Goal: Information Seeking & Learning: Learn about a topic

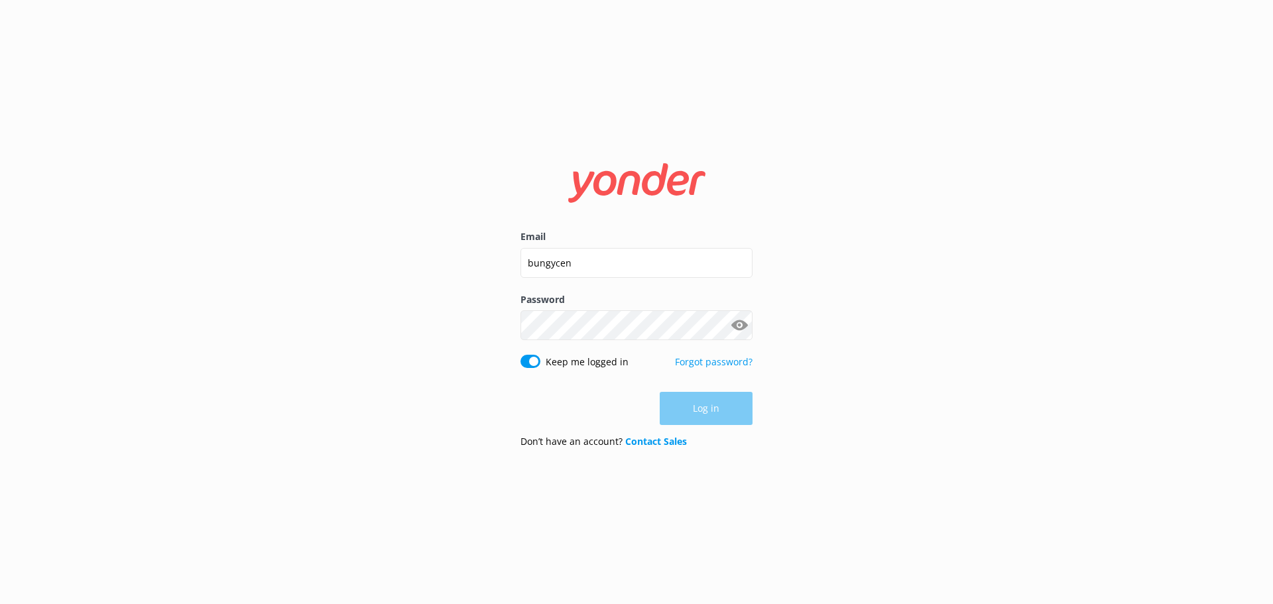
type input "[EMAIL_ADDRESS][DOMAIN_NAME]"
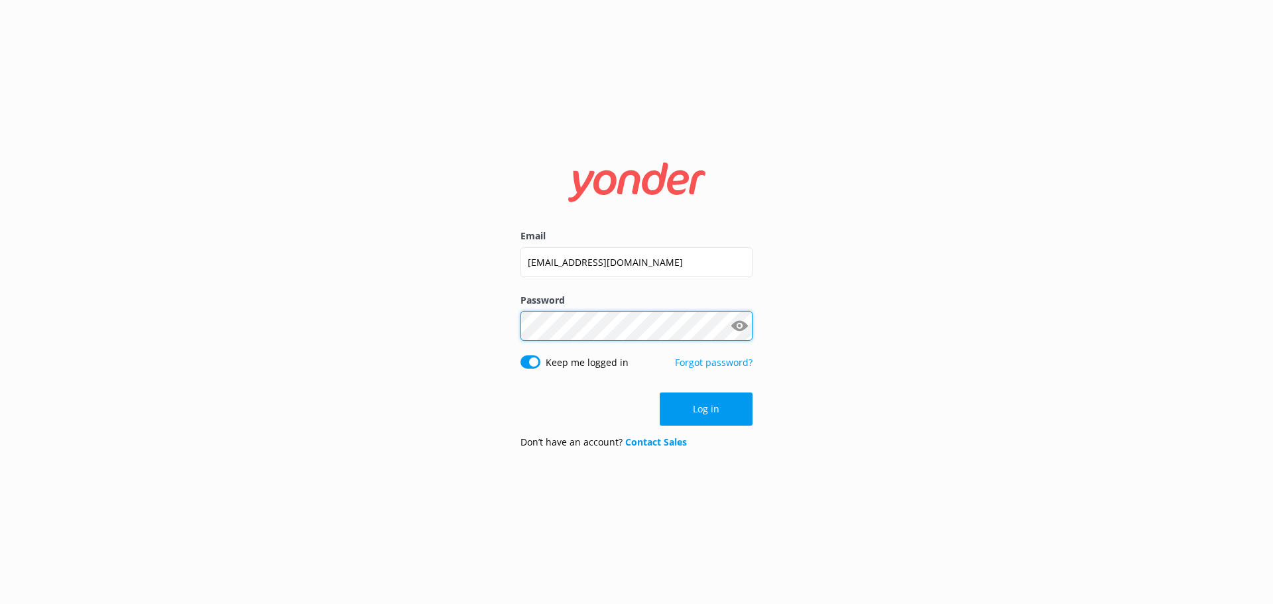
click button "Log in" at bounding box center [706, 409] width 93 height 33
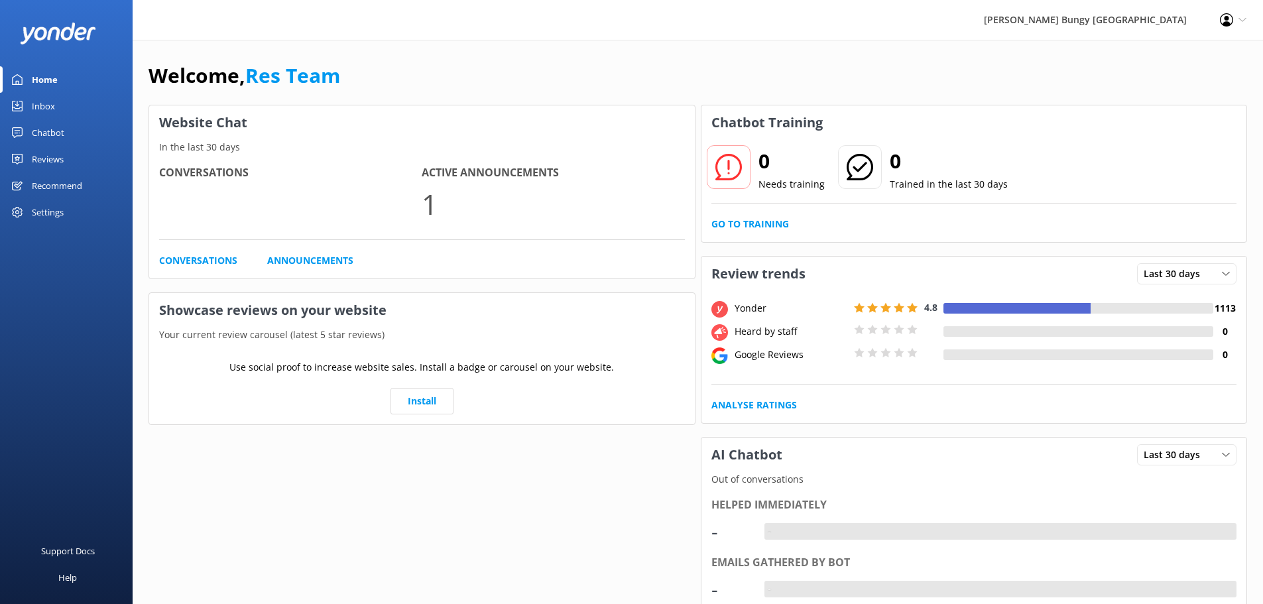
click at [49, 108] on div "Inbox" at bounding box center [43, 106] width 23 height 27
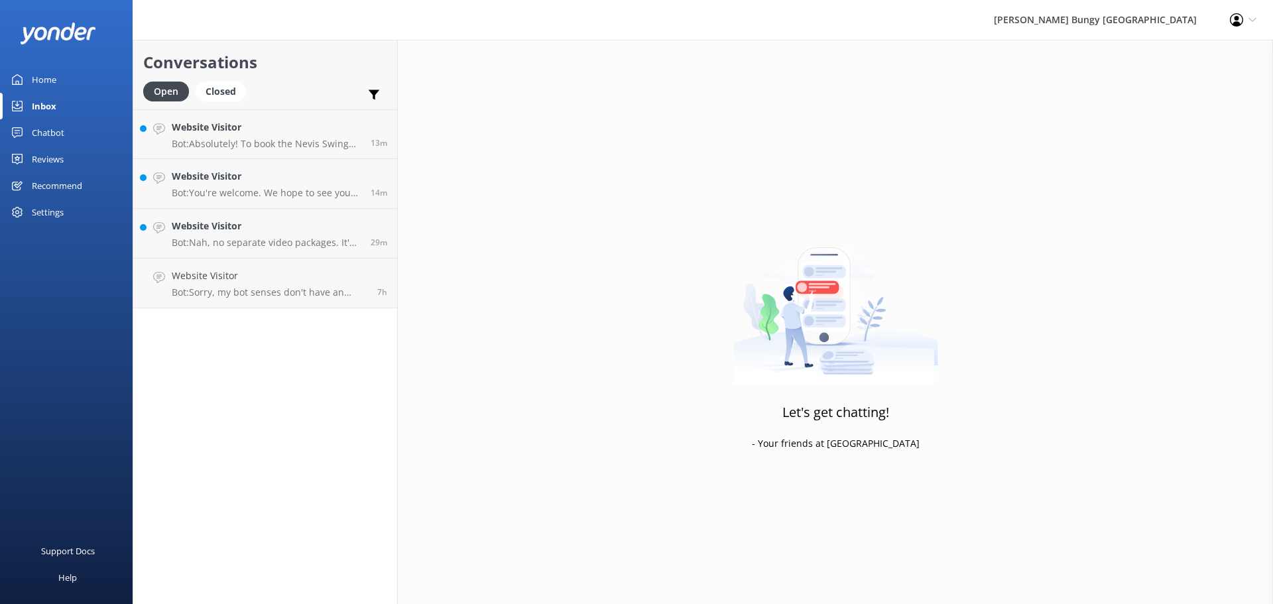
click at [56, 163] on div "Reviews" at bounding box center [48, 159] width 32 height 27
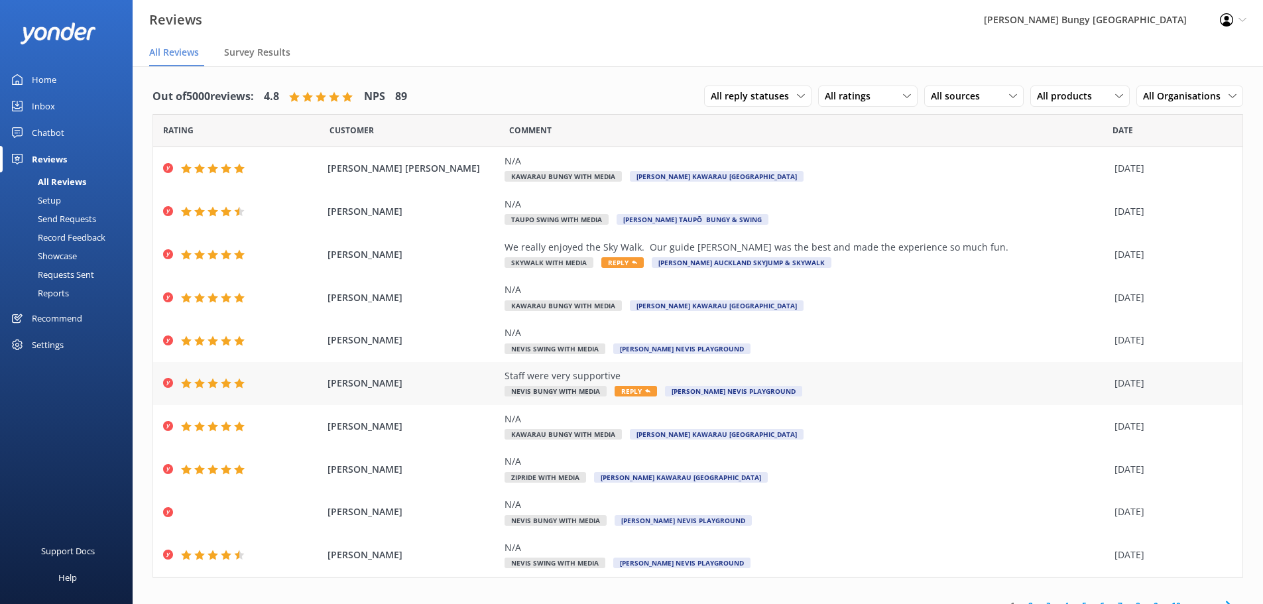
scroll to position [17, 0]
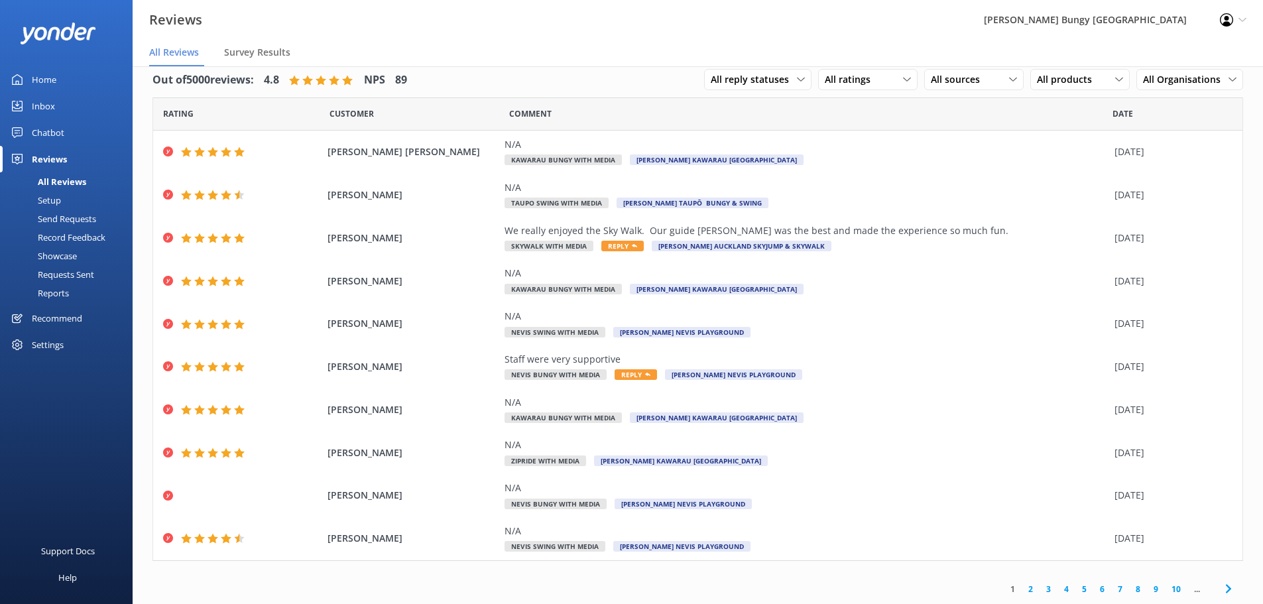
click at [1024, 588] on link "2" at bounding box center [1031, 589] width 18 height 13
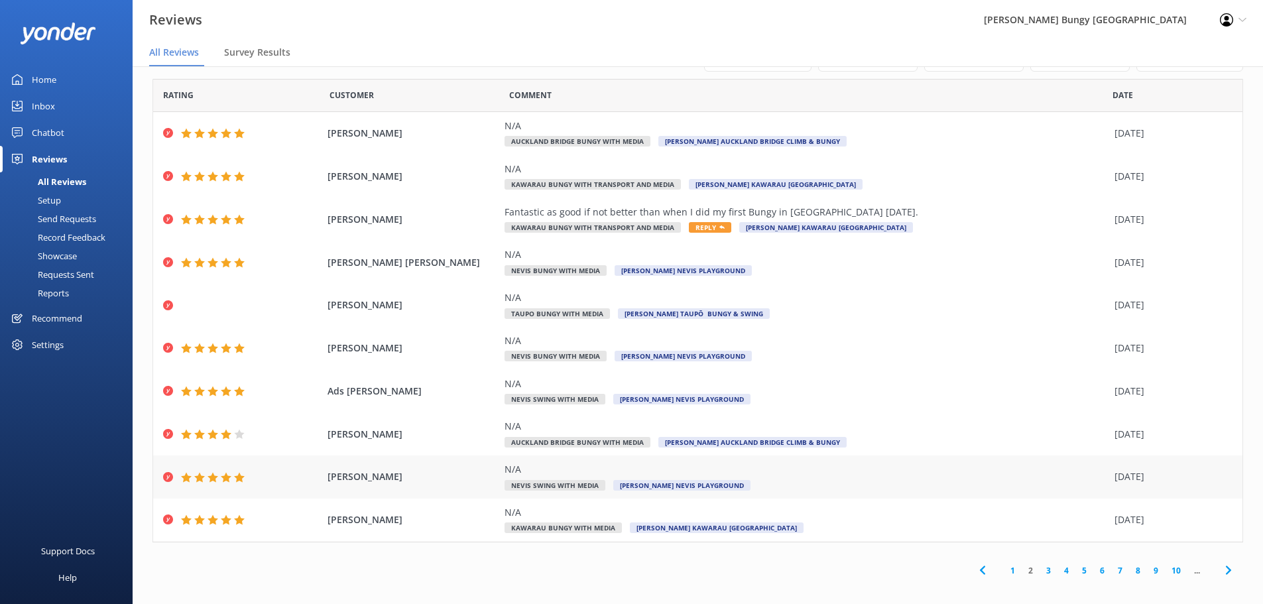
scroll to position [27, 0]
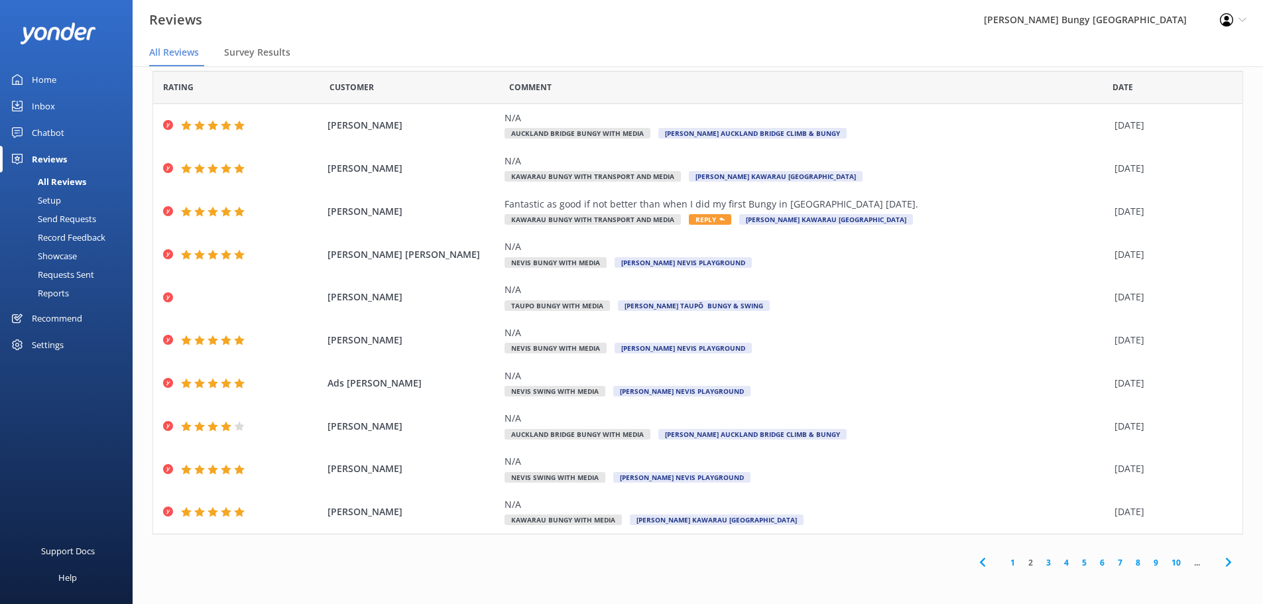
click at [1040, 559] on link "3" at bounding box center [1049, 562] width 18 height 13
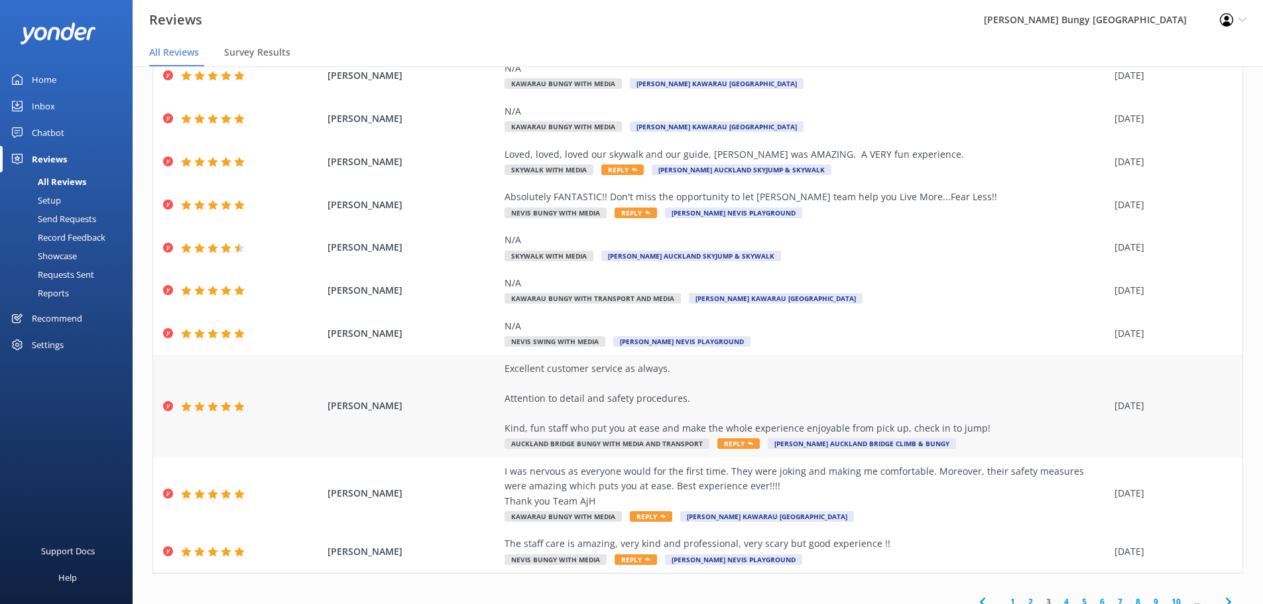
scroll to position [105, 0]
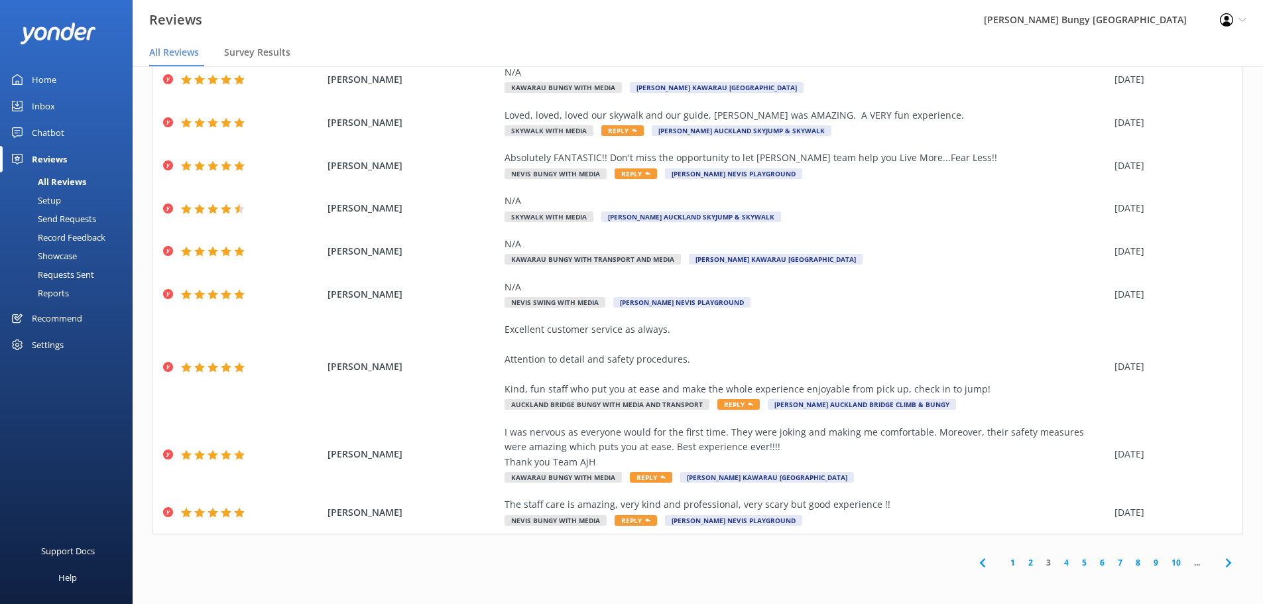
click at [1062, 563] on link "4" at bounding box center [1067, 562] width 18 height 13
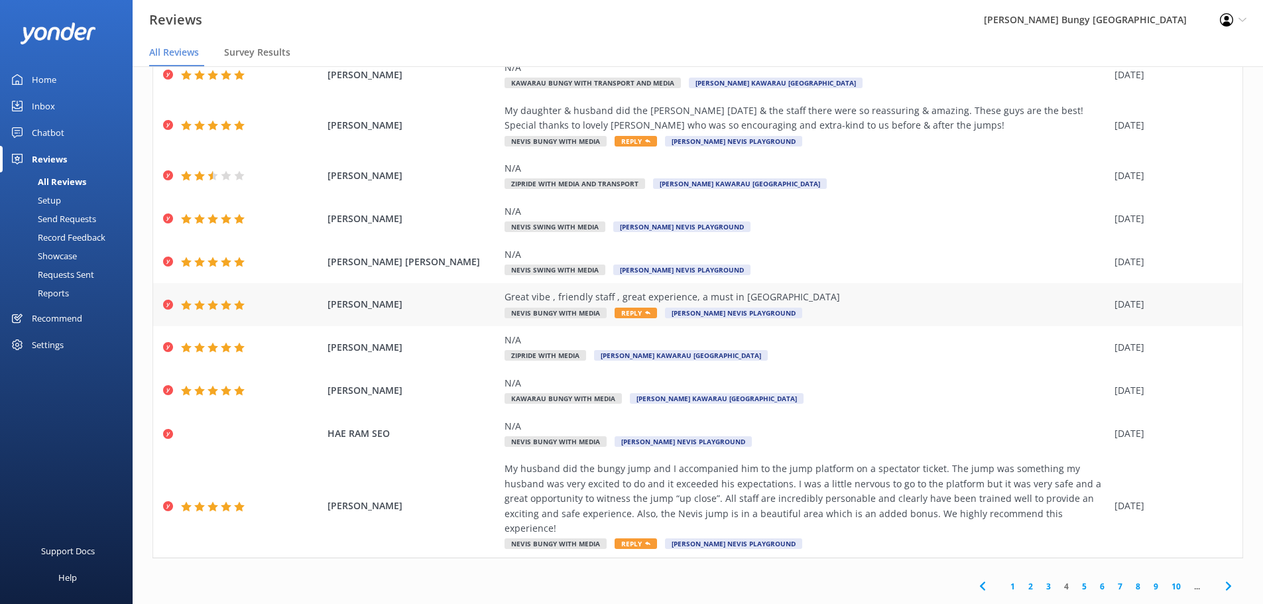
scroll to position [27, 0]
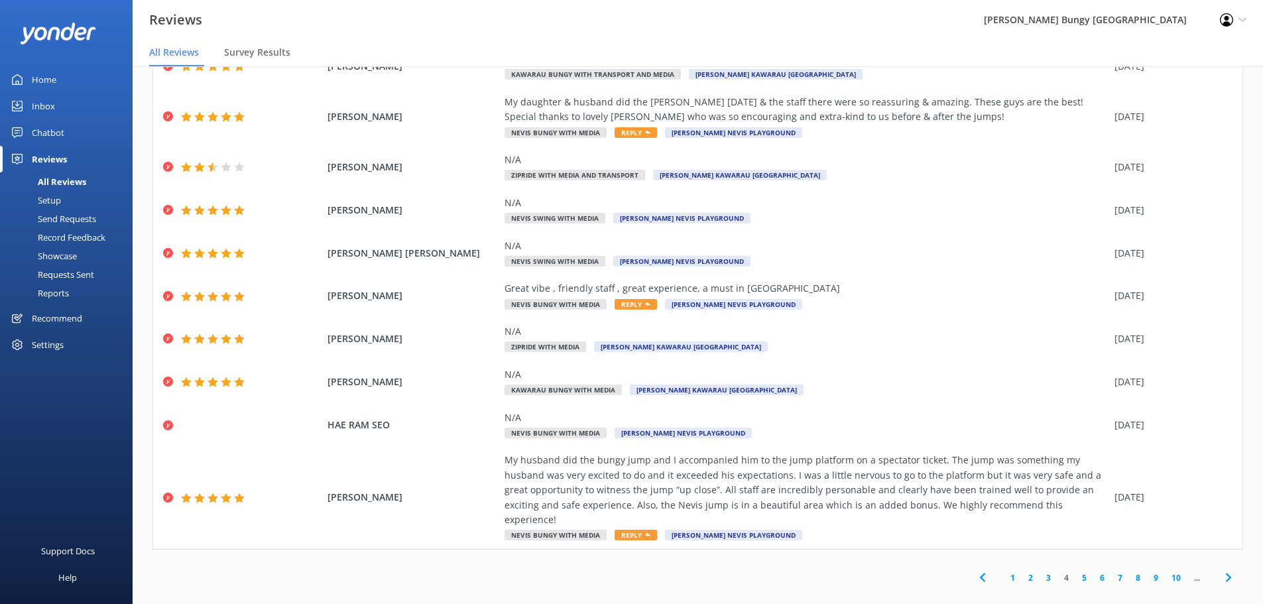
click at [1076, 572] on link "5" at bounding box center [1085, 578] width 18 height 13
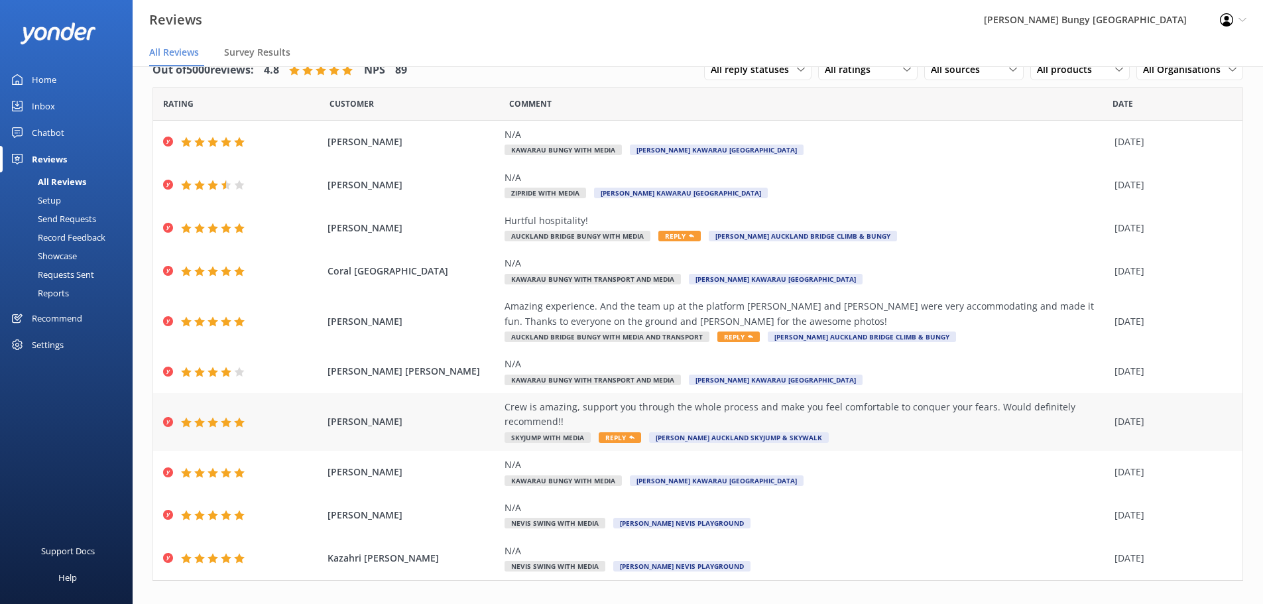
scroll to position [46, 0]
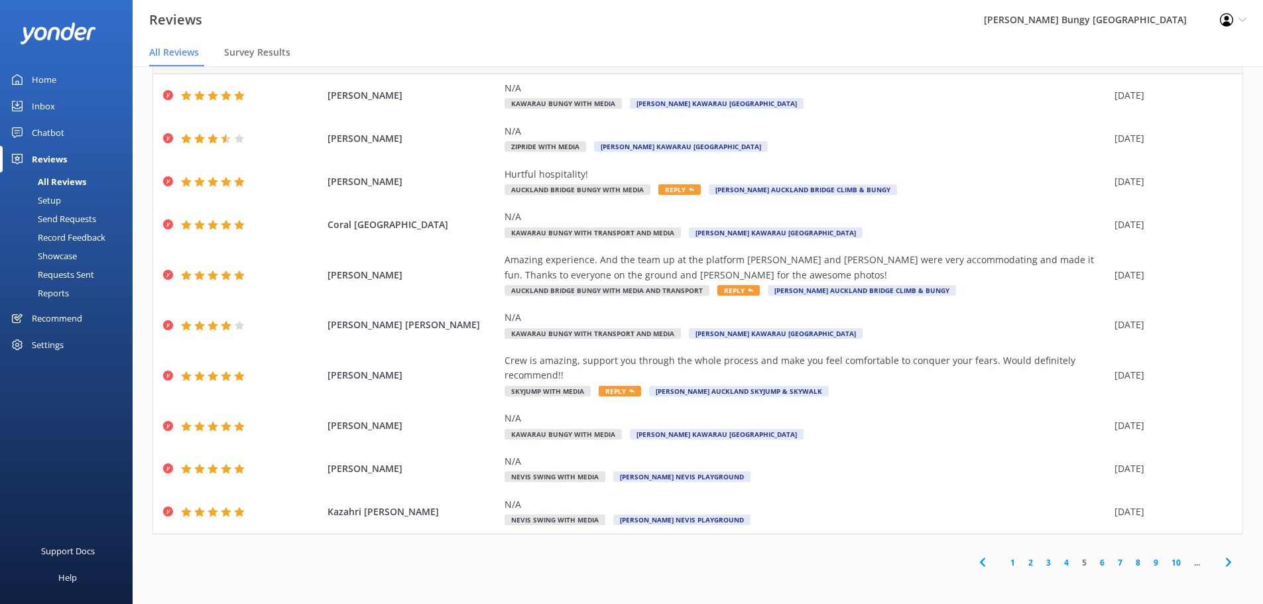
click at [1093, 562] on link "6" at bounding box center [1102, 562] width 18 height 13
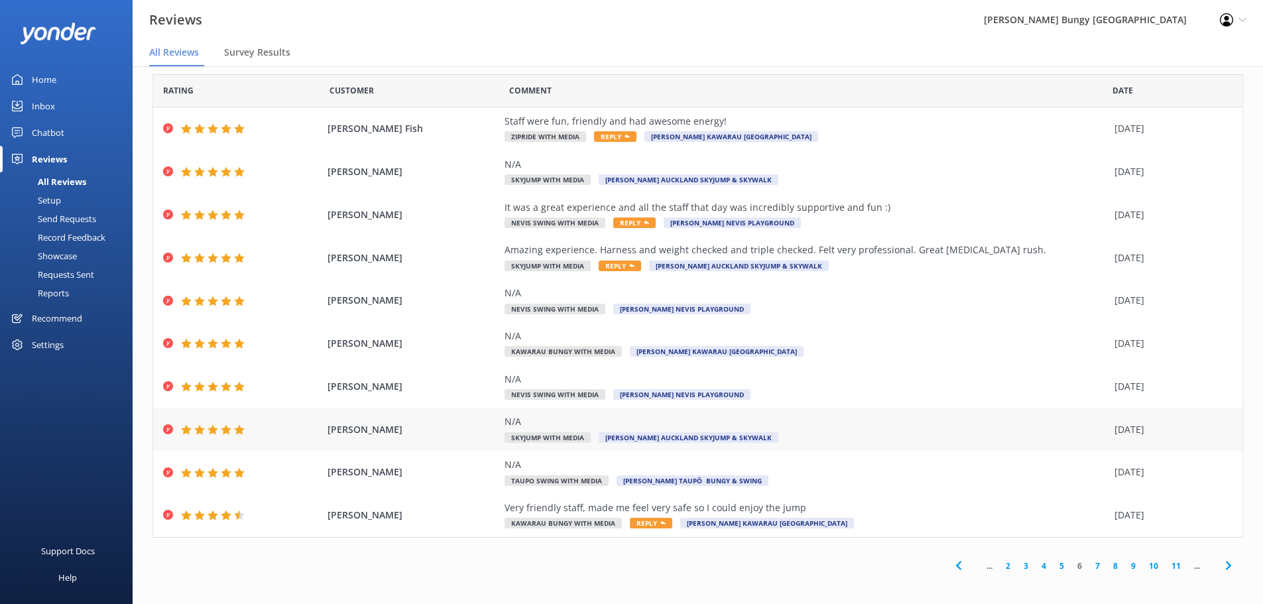
scroll to position [17, 0]
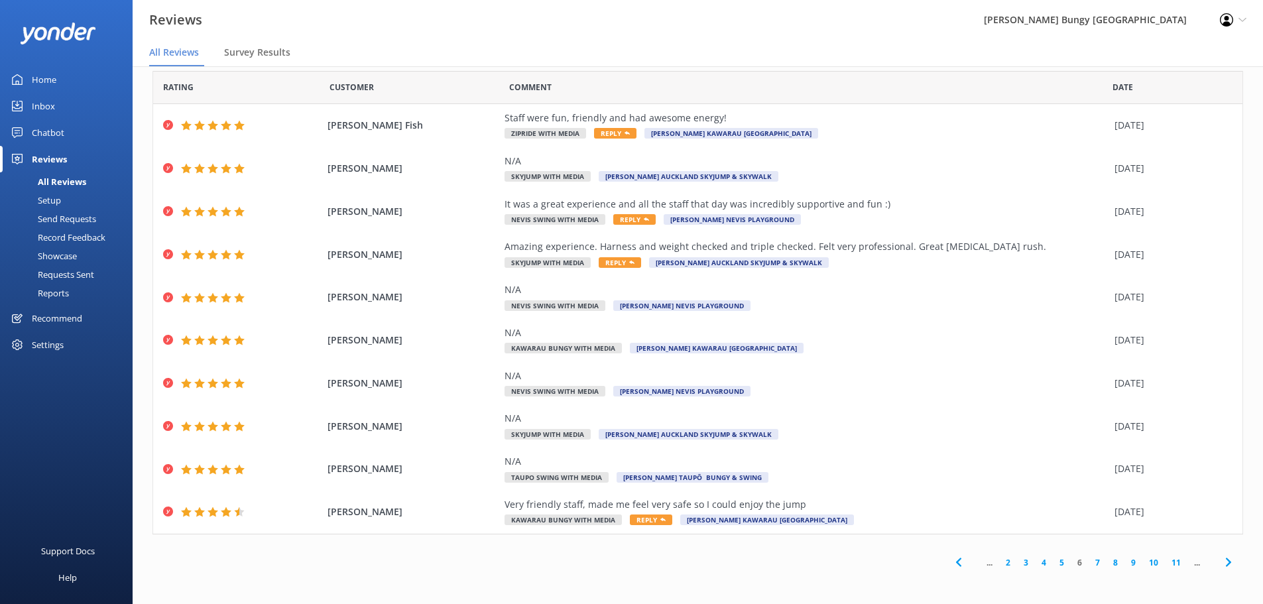
click at [1089, 566] on link "7" at bounding box center [1098, 562] width 18 height 13
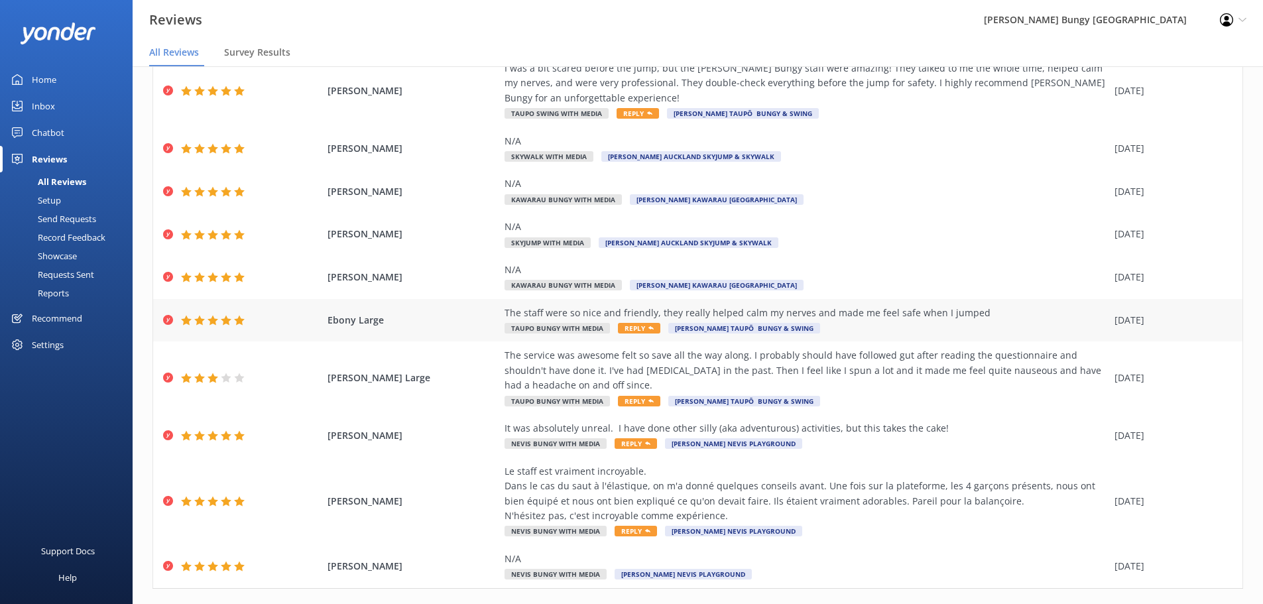
scroll to position [121, 0]
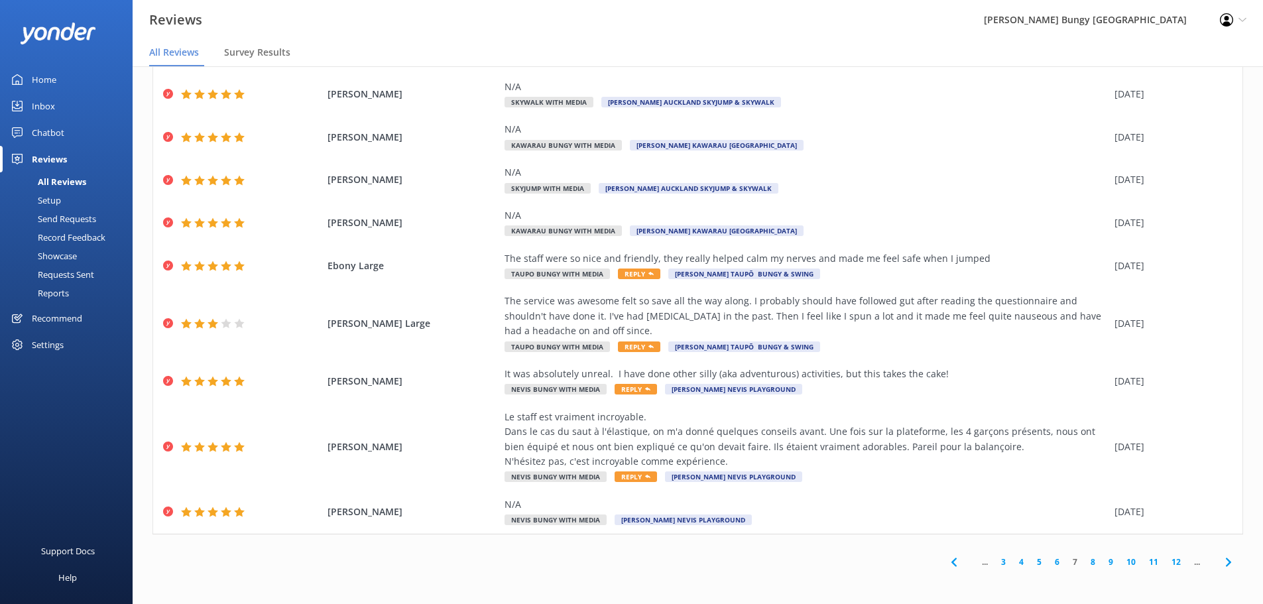
click at [1084, 560] on link "8" at bounding box center [1093, 562] width 18 height 13
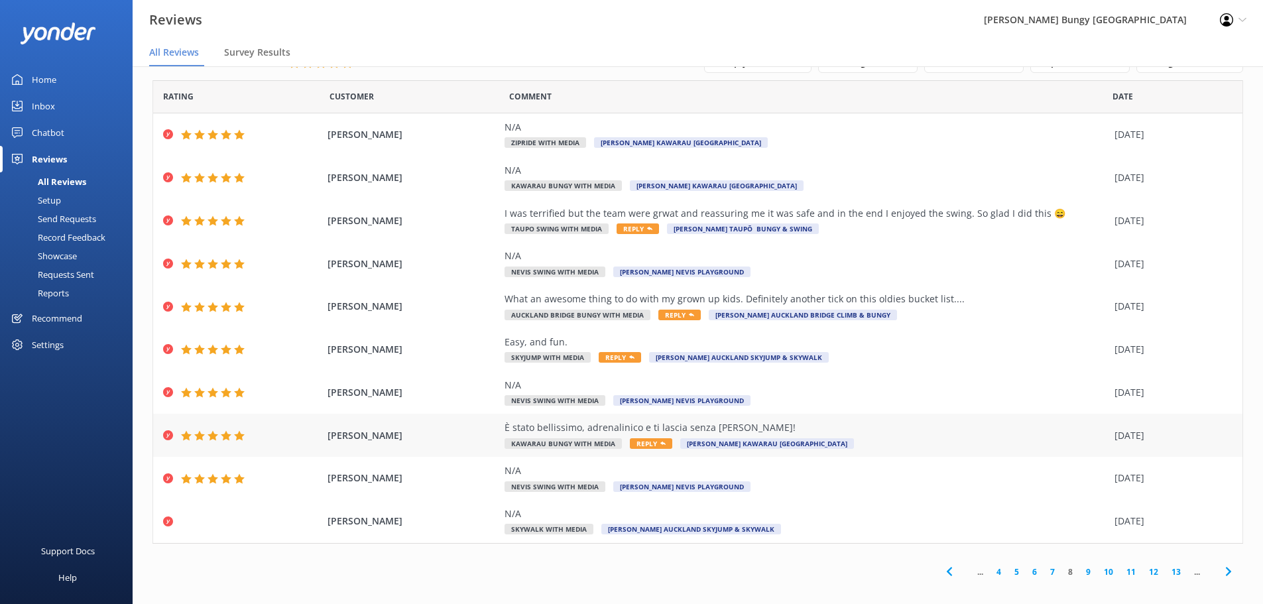
scroll to position [27, 0]
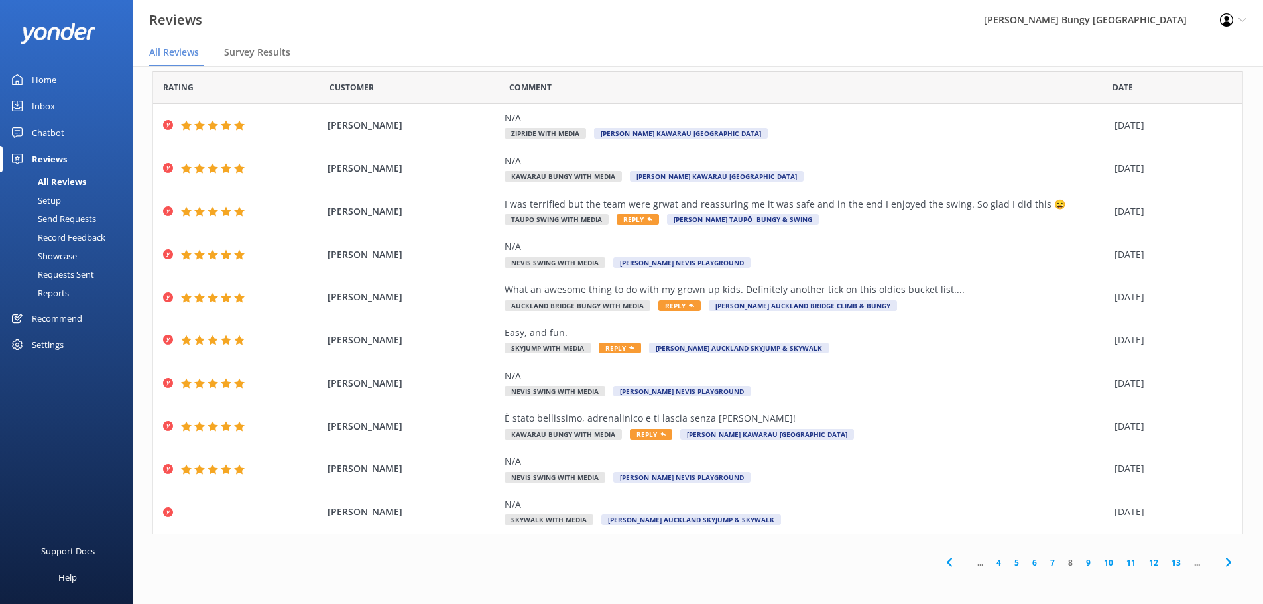
click at [1081, 562] on link "9" at bounding box center [1089, 562] width 18 height 13
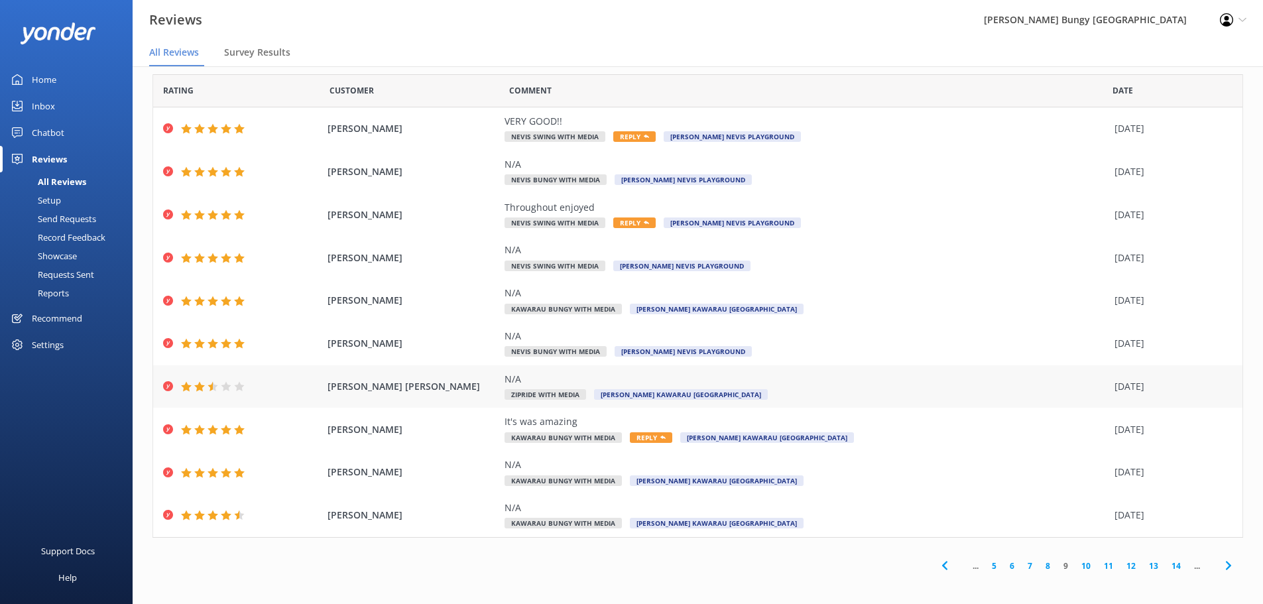
scroll to position [17, 0]
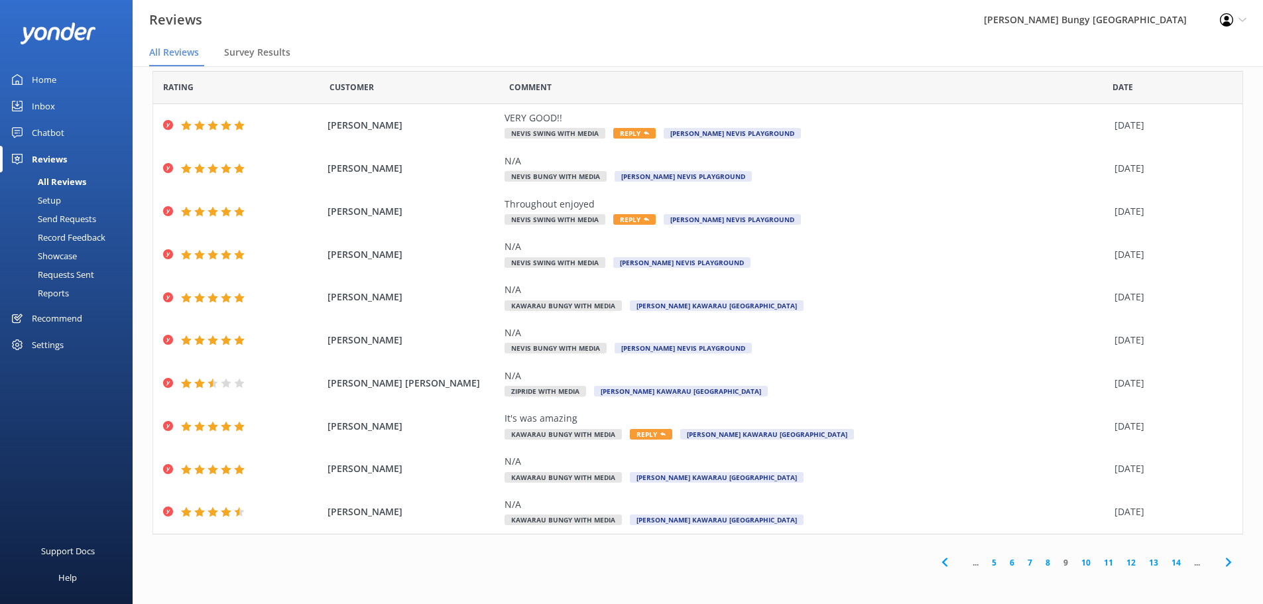
click at [1075, 561] on link "10" at bounding box center [1086, 562] width 23 height 13
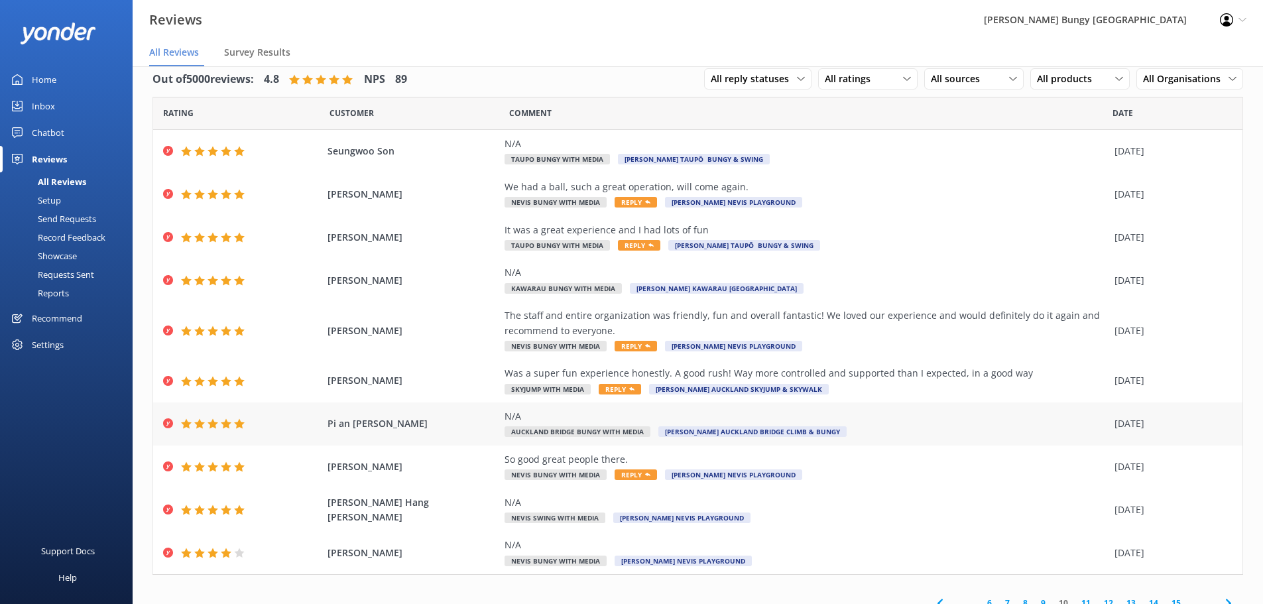
scroll to position [27, 0]
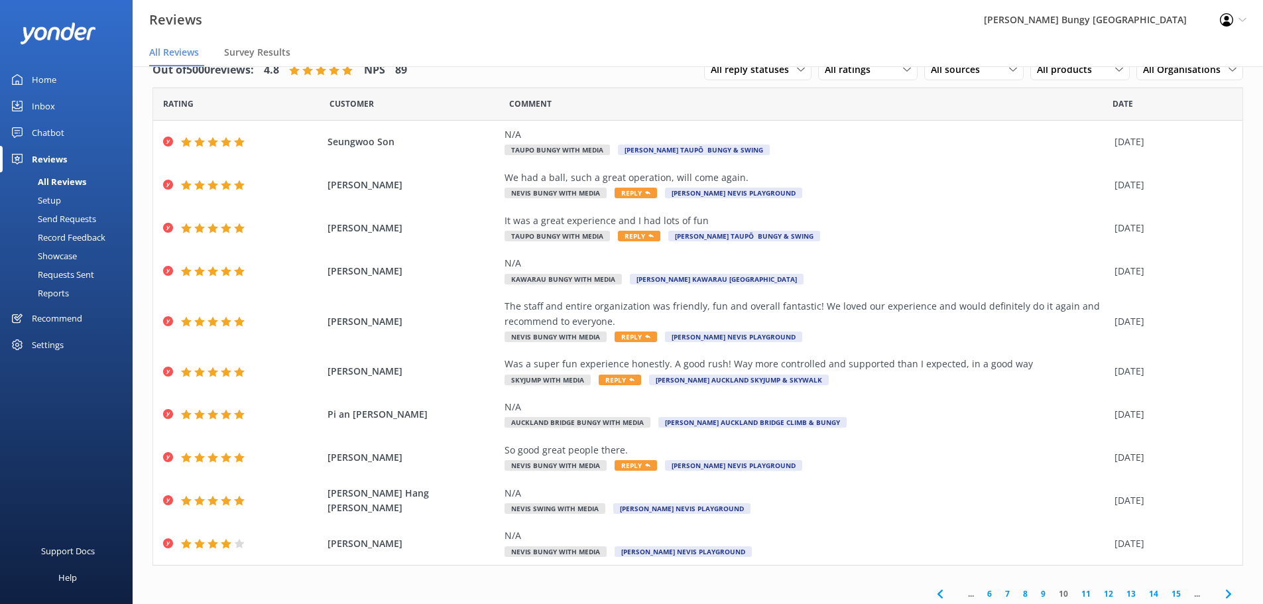
click at [1076, 593] on link "11" at bounding box center [1086, 594] width 23 height 13
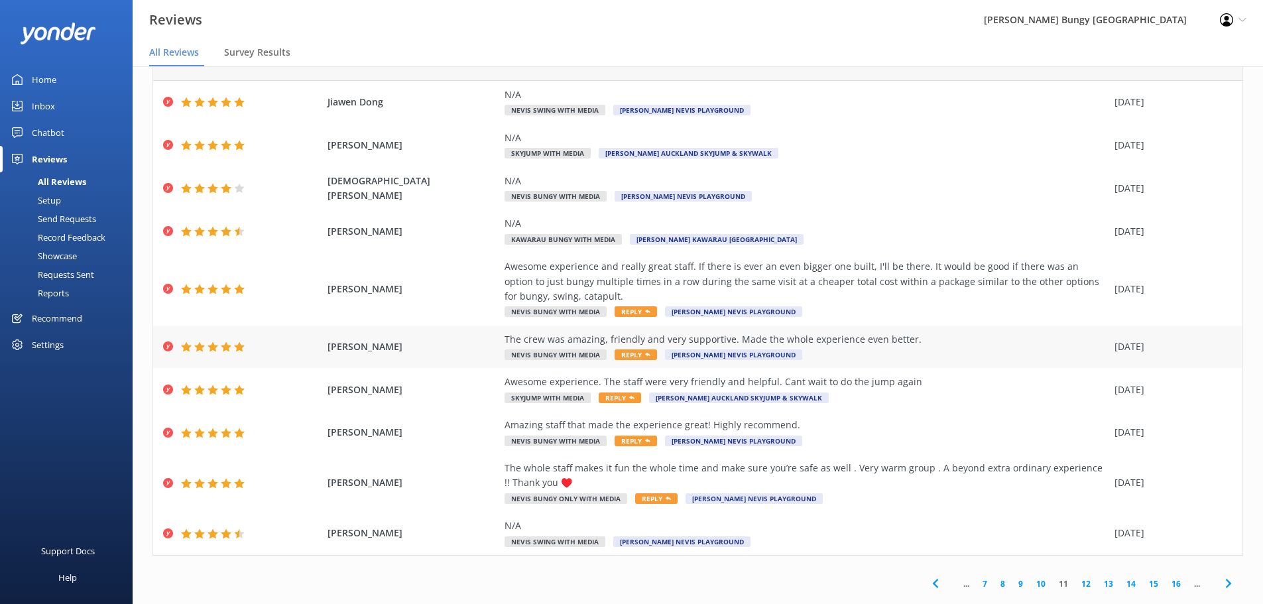
scroll to position [61, 0]
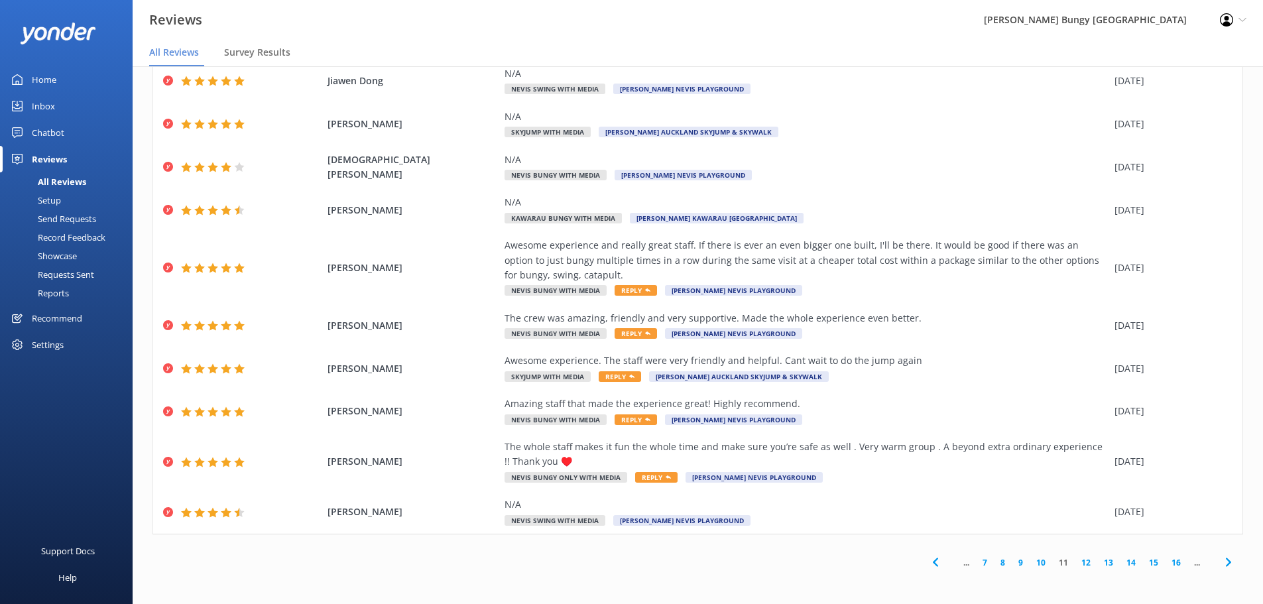
click at [1080, 570] on div "... 7 8 9 10 11 12 13 14 15 16 ..." at bounding box center [1081, 563] width 323 height 30
click at [1078, 563] on link "12" at bounding box center [1086, 562] width 23 height 13
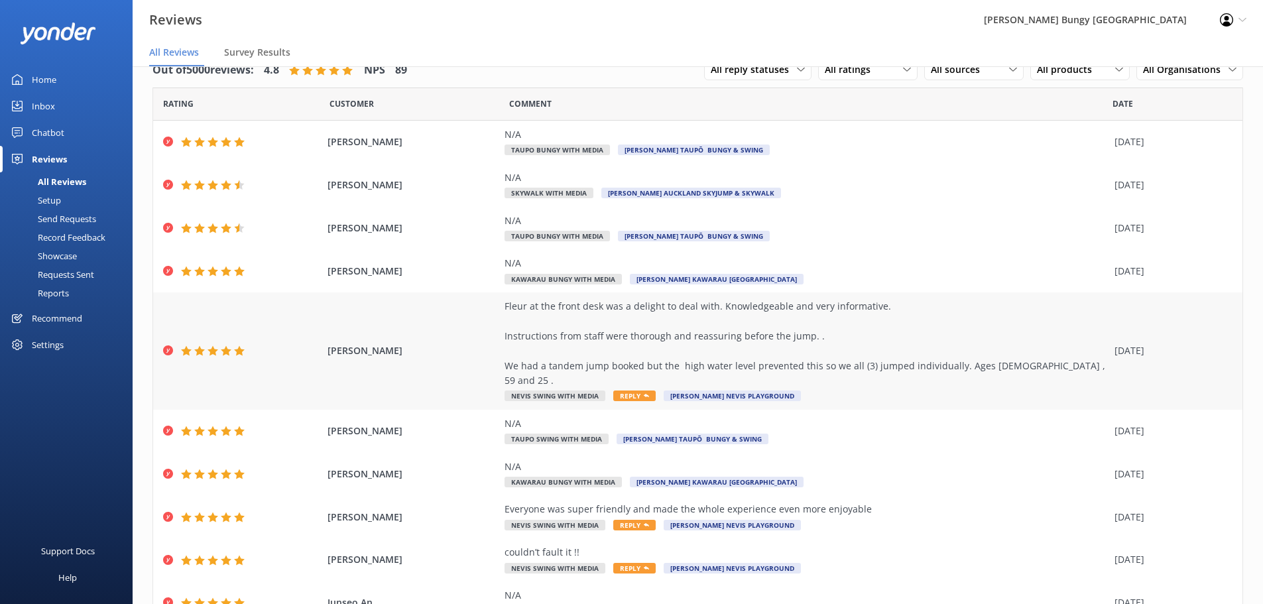
scroll to position [66, 0]
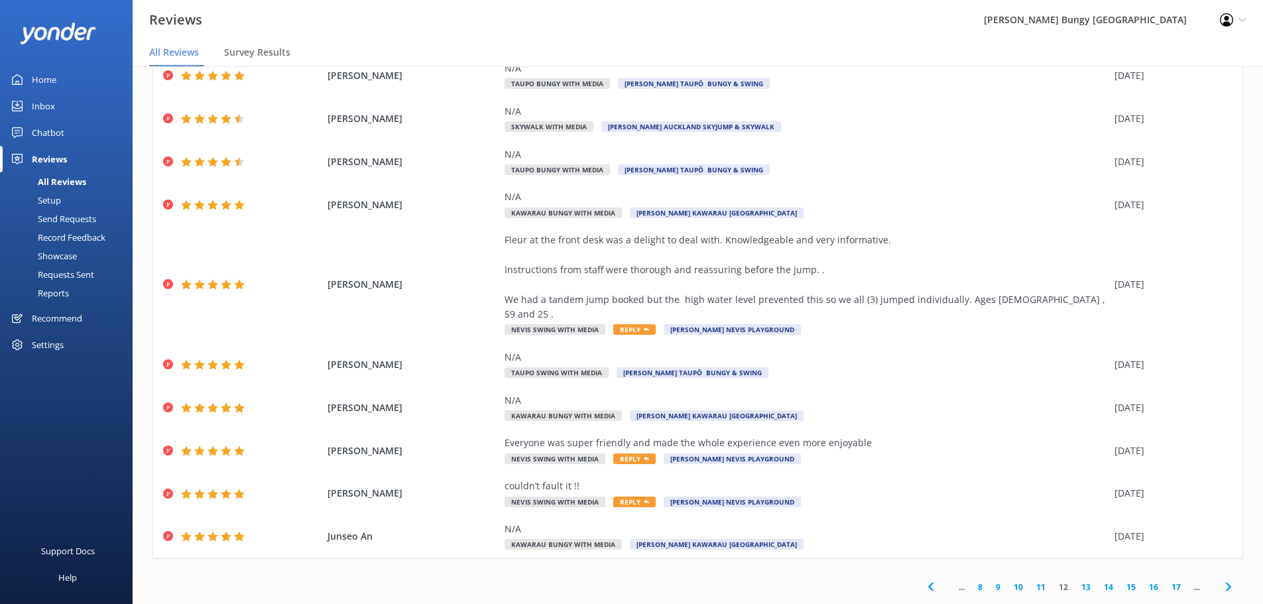
click at [1078, 581] on link "13" at bounding box center [1086, 587] width 23 height 13
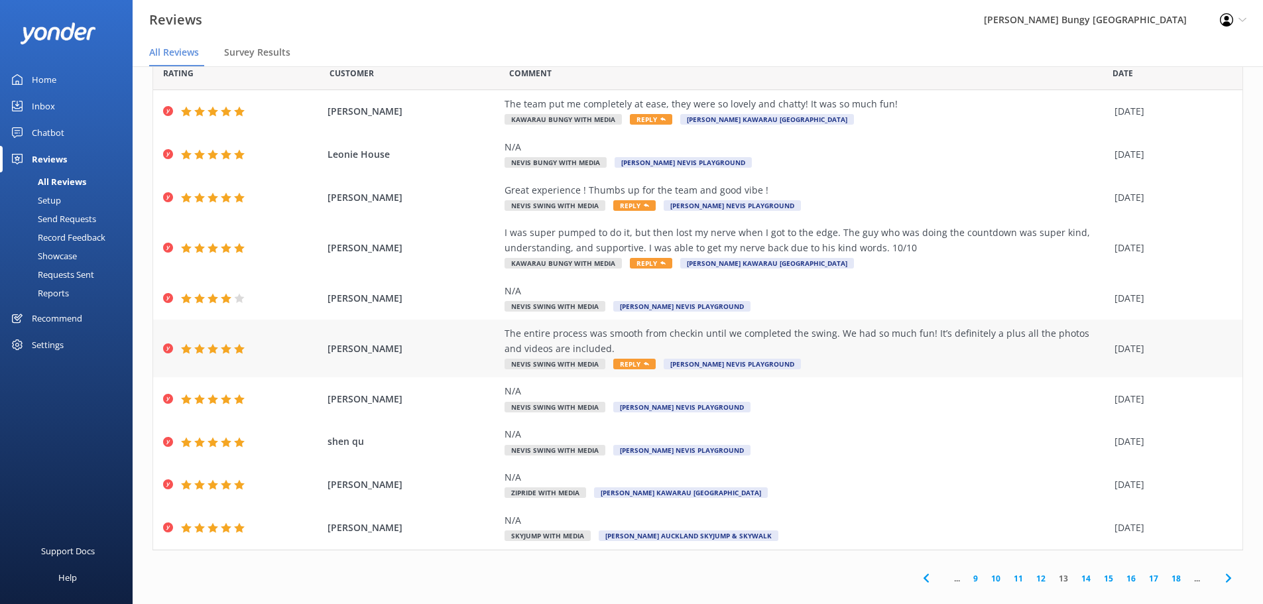
scroll to position [46, 0]
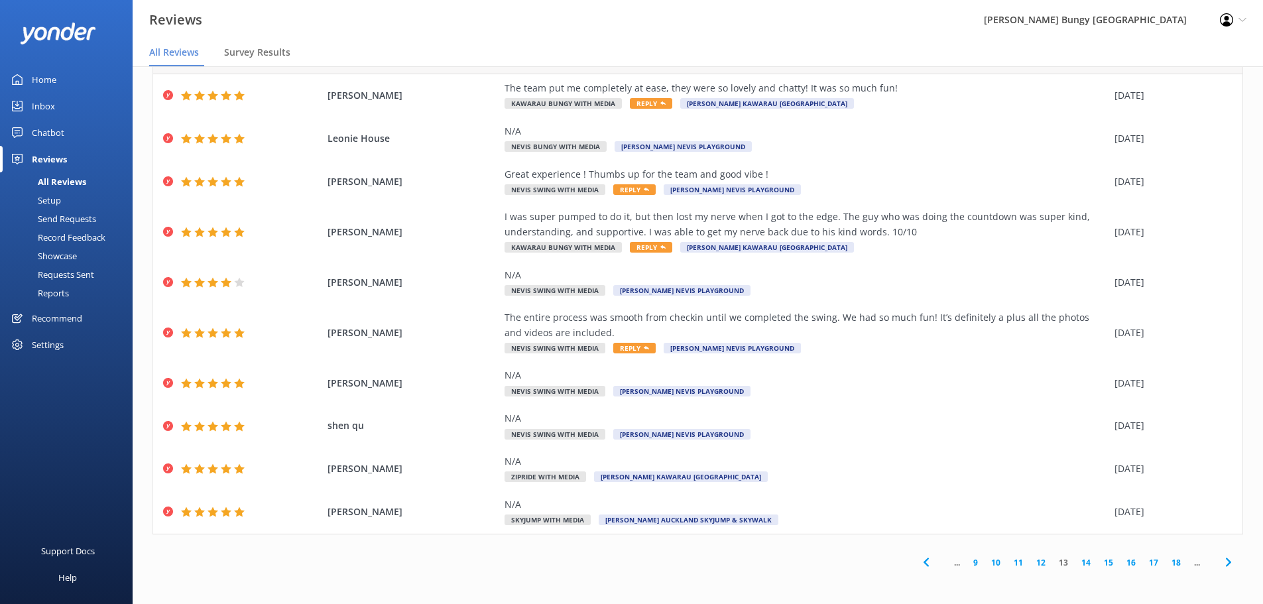
click at [1075, 558] on link "14" at bounding box center [1086, 562] width 23 height 13
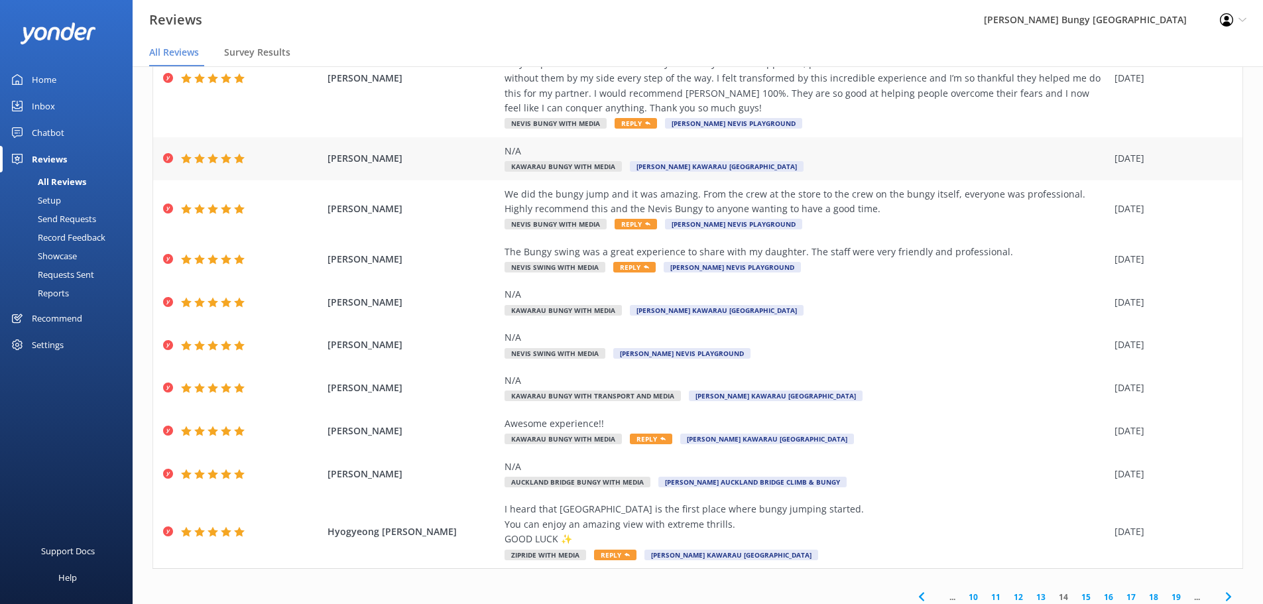
scroll to position [133, 0]
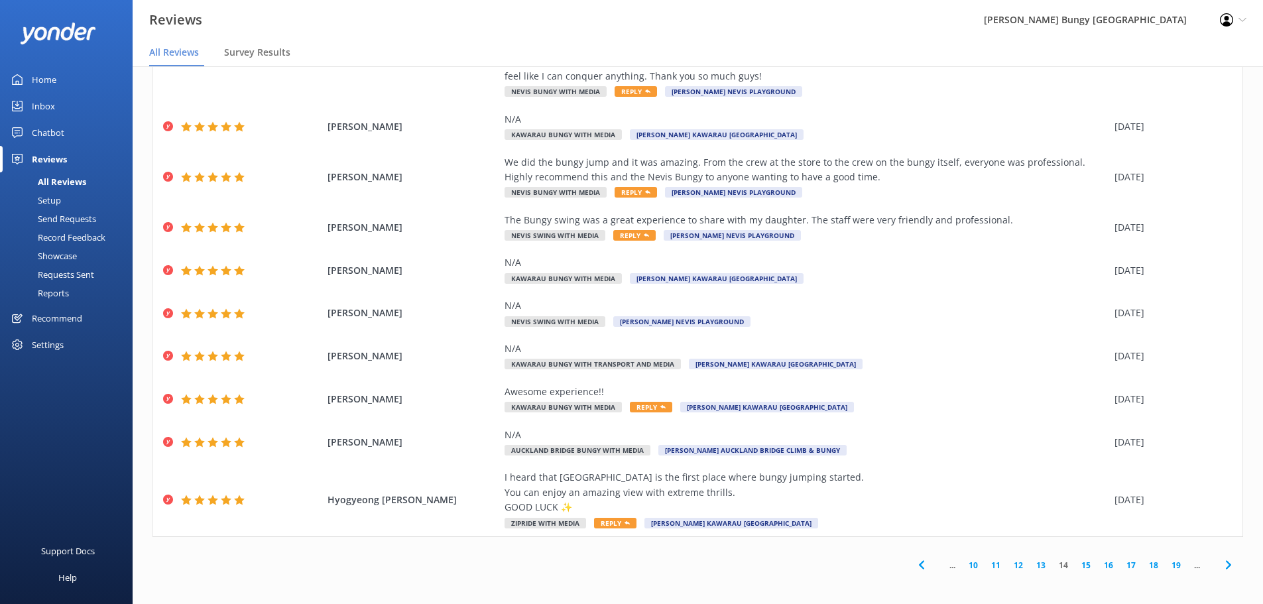
click at [1078, 565] on link "15" at bounding box center [1086, 565] width 23 height 13
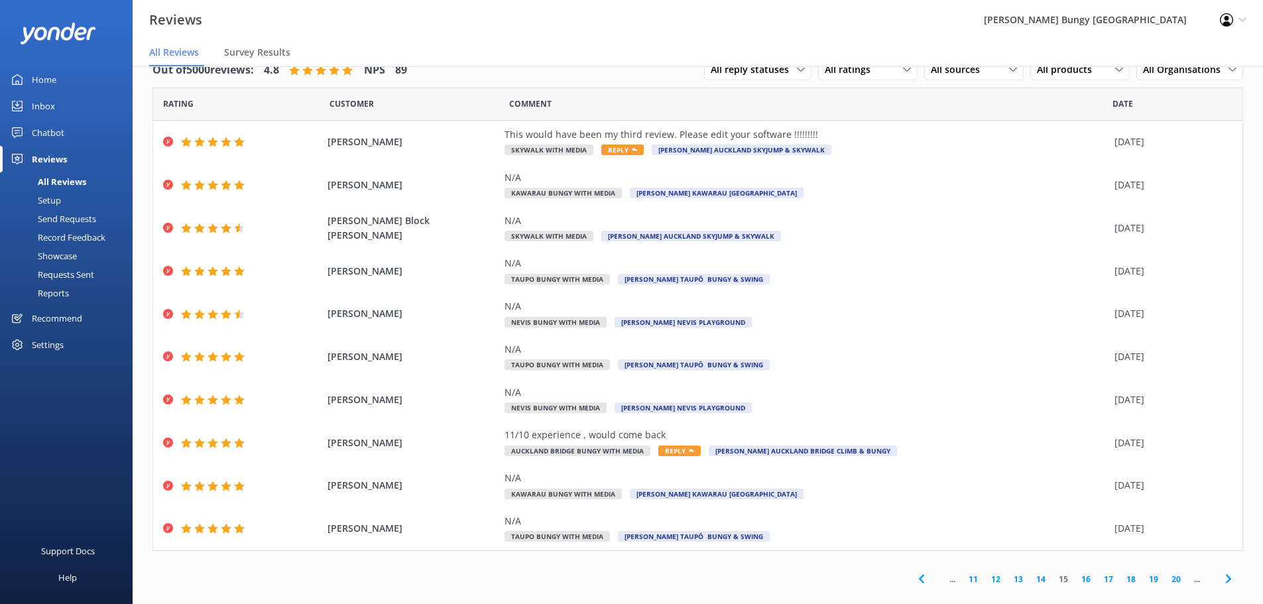
click at [1080, 581] on link "16" at bounding box center [1086, 579] width 23 height 13
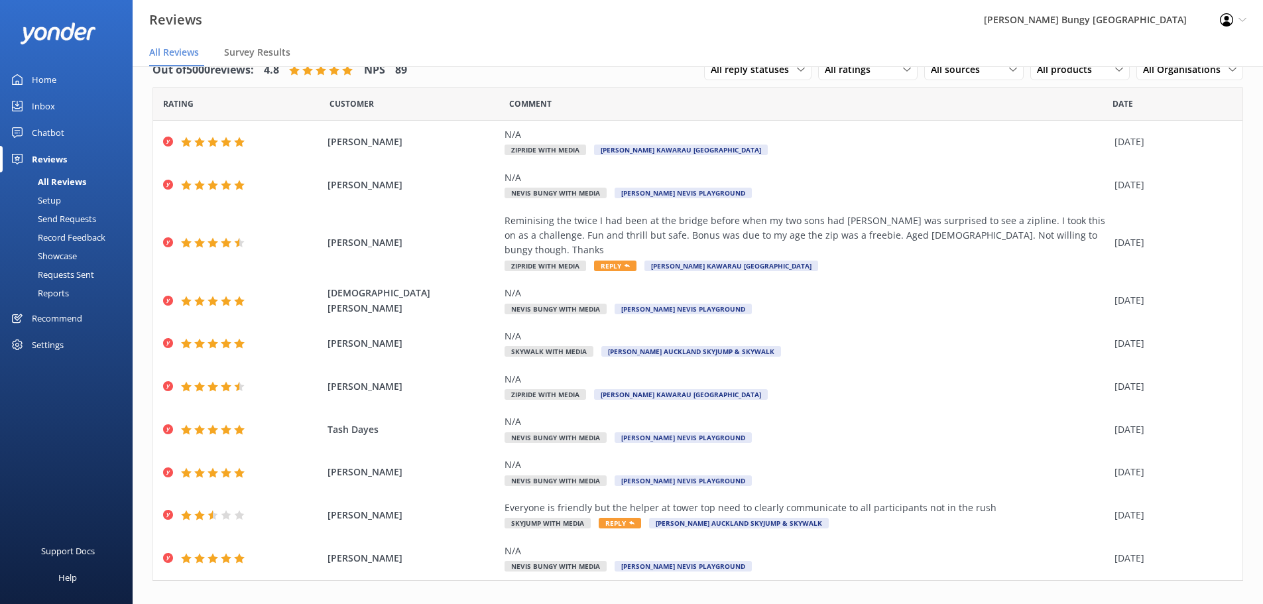
click at [1075, 603] on link "17" at bounding box center [1086, 609] width 23 height 13
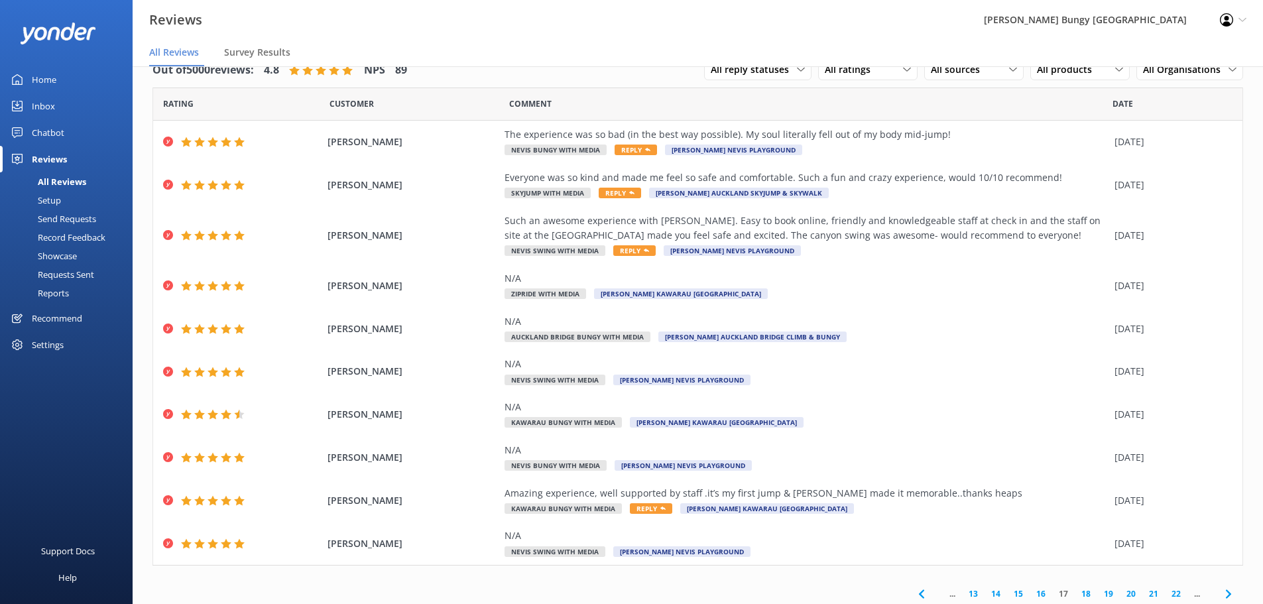
click at [1075, 593] on link "18" at bounding box center [1086, 594] width 23 height 13
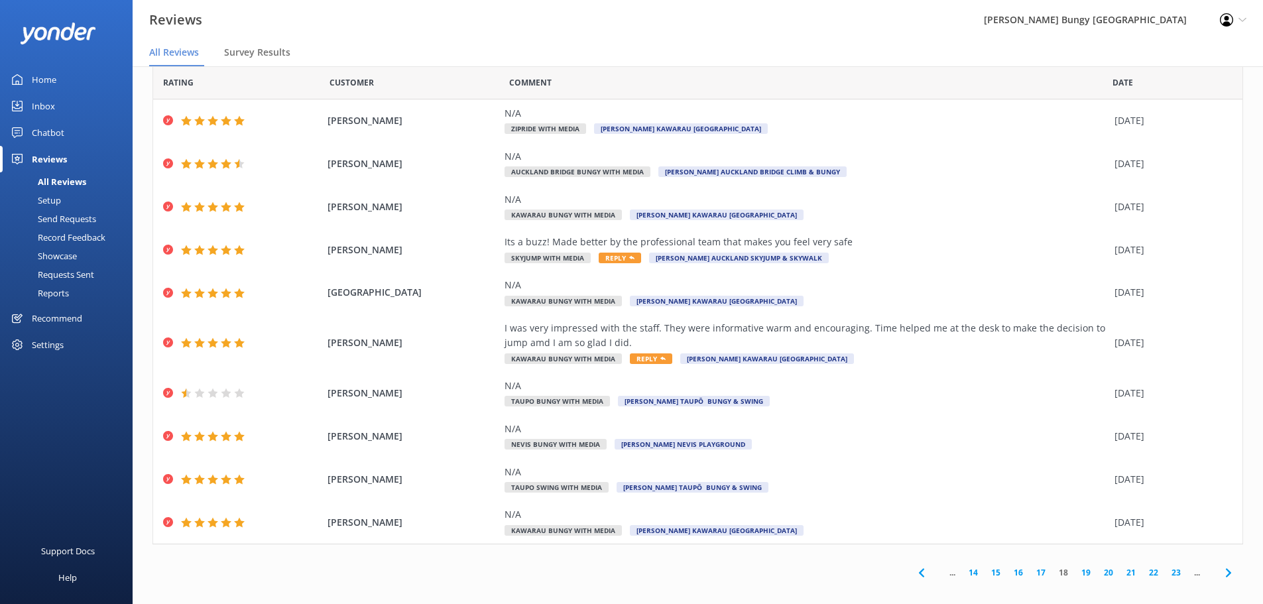
scroll to position [31, 0]
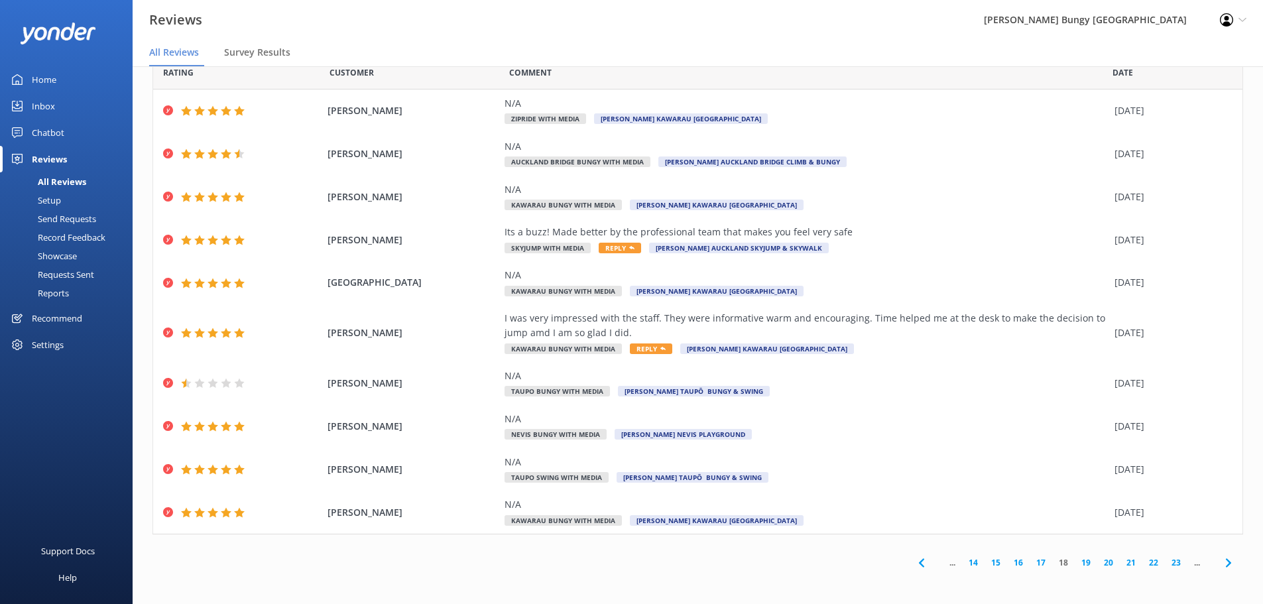
click at [1075, 560] on link "19" at bounding box center [1086, 562] width 23 height 13
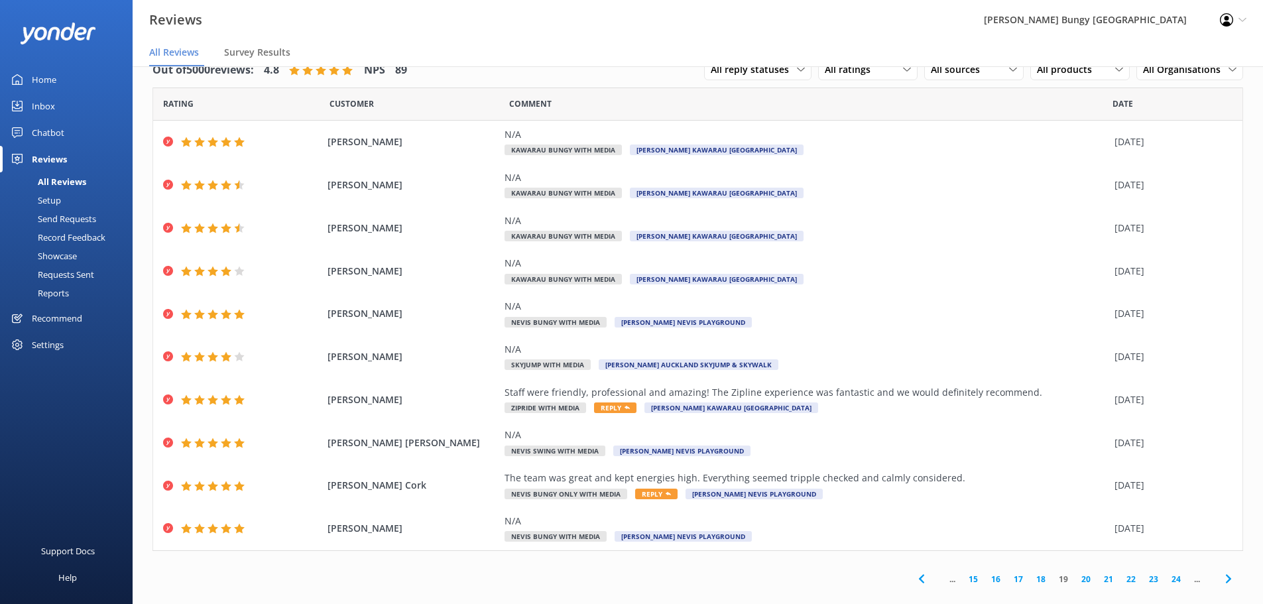
click at [1075, 576] on link "20" at bounding box center [1086, 579] width 23 height 13
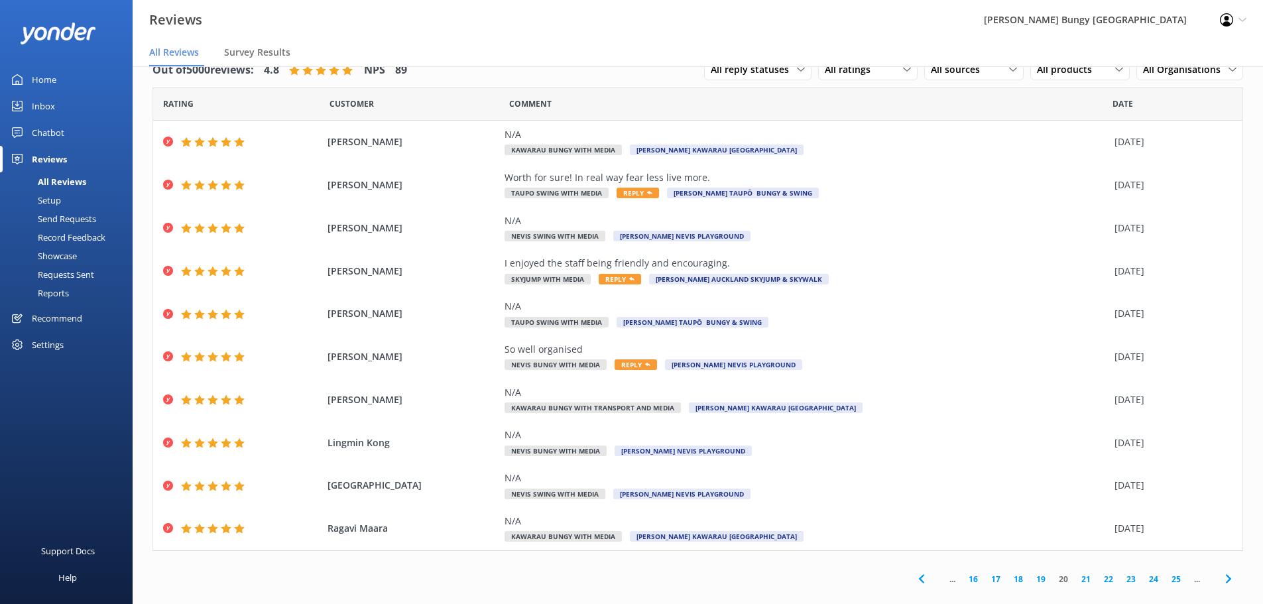
click at [1075, 577] on link "21" at bounding box center [1086, 579] width 23 height 13
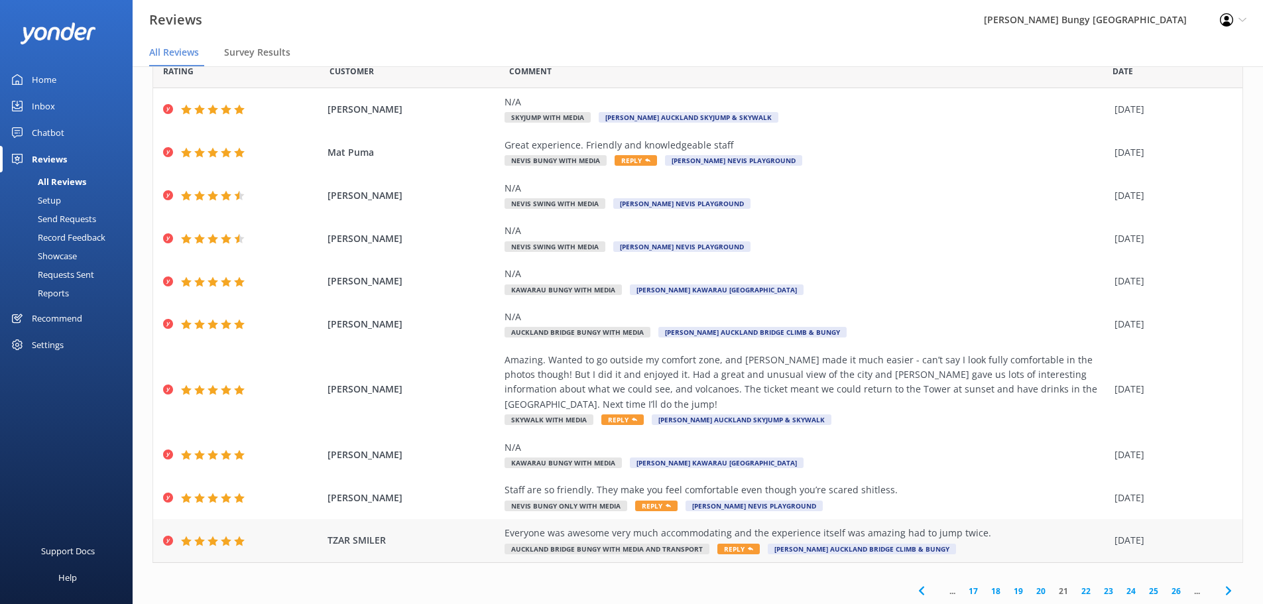
scroll to position [46, 0]
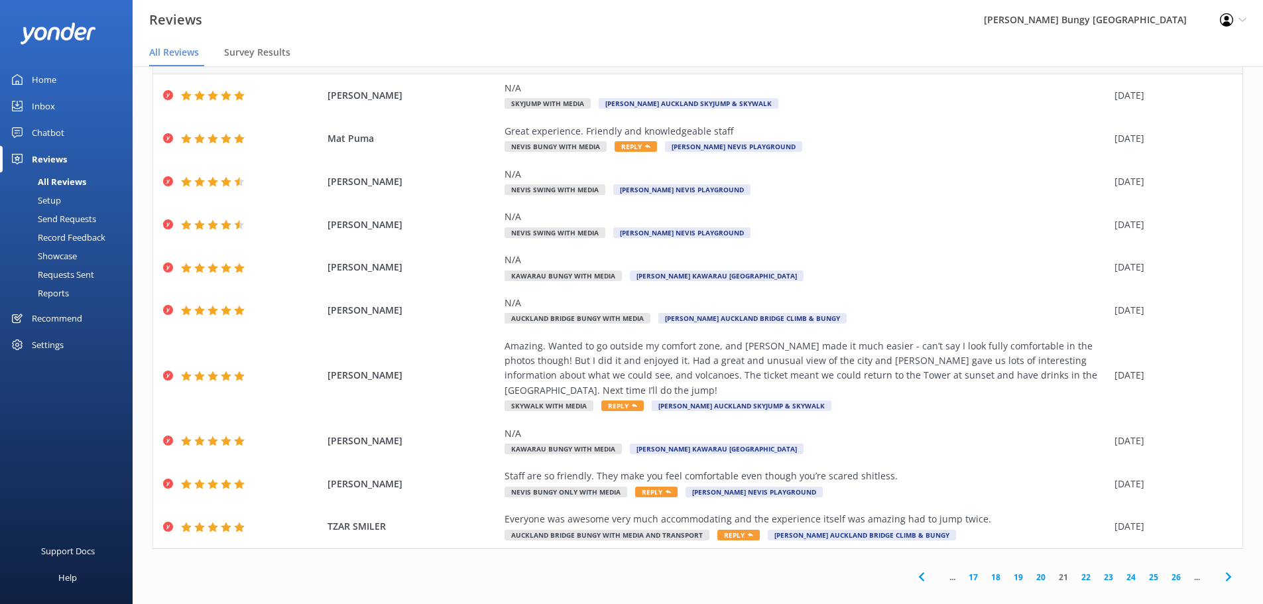
click at [1079, 571] on link "22" at bounding box center [1086, 577] width 23 height 13
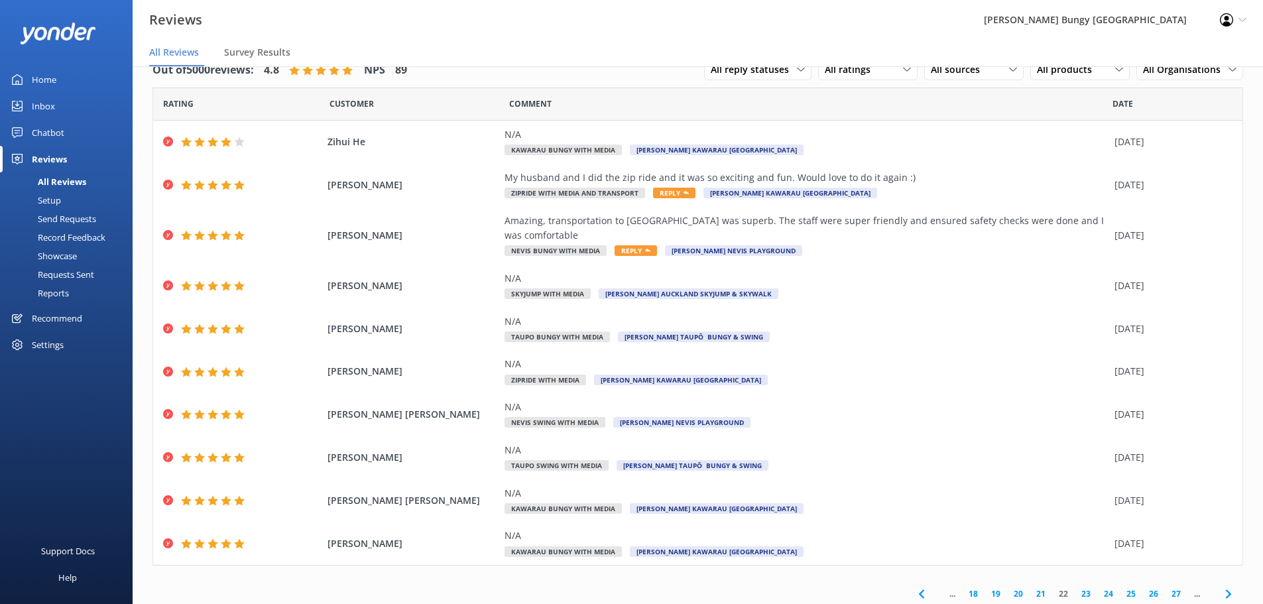
click at [1075, 588] on link "23" at bounding box center [1086, 594] width 23 height 13
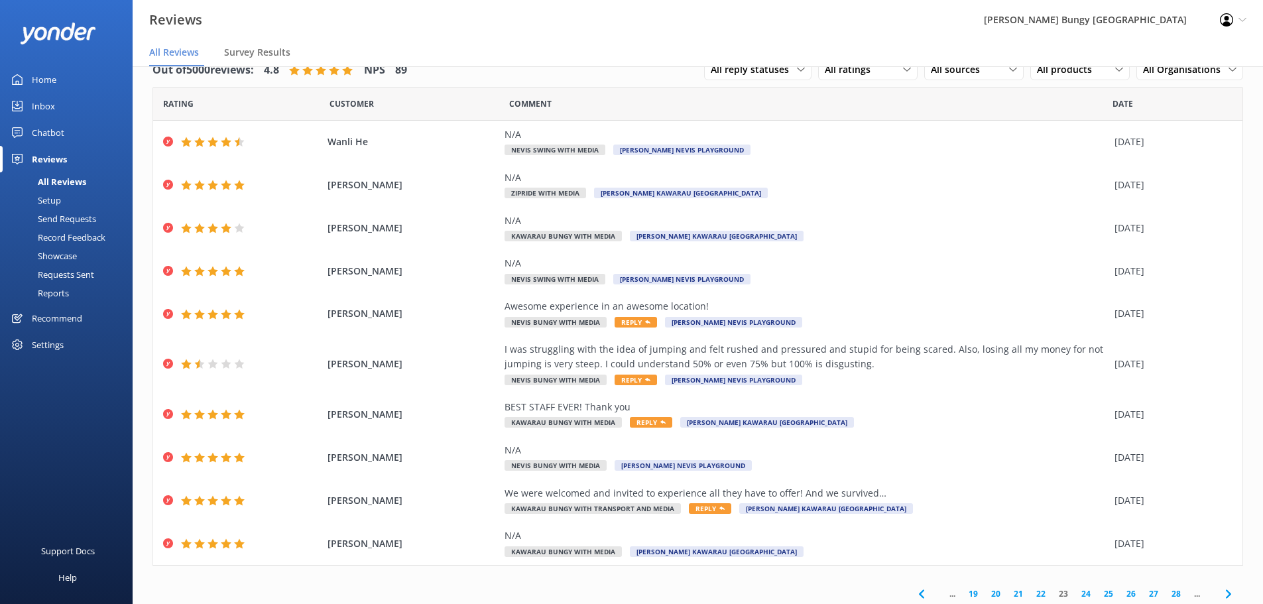
click at [1075, 591] on link "24" at bounding box center [1086, 594] width 23 height 13
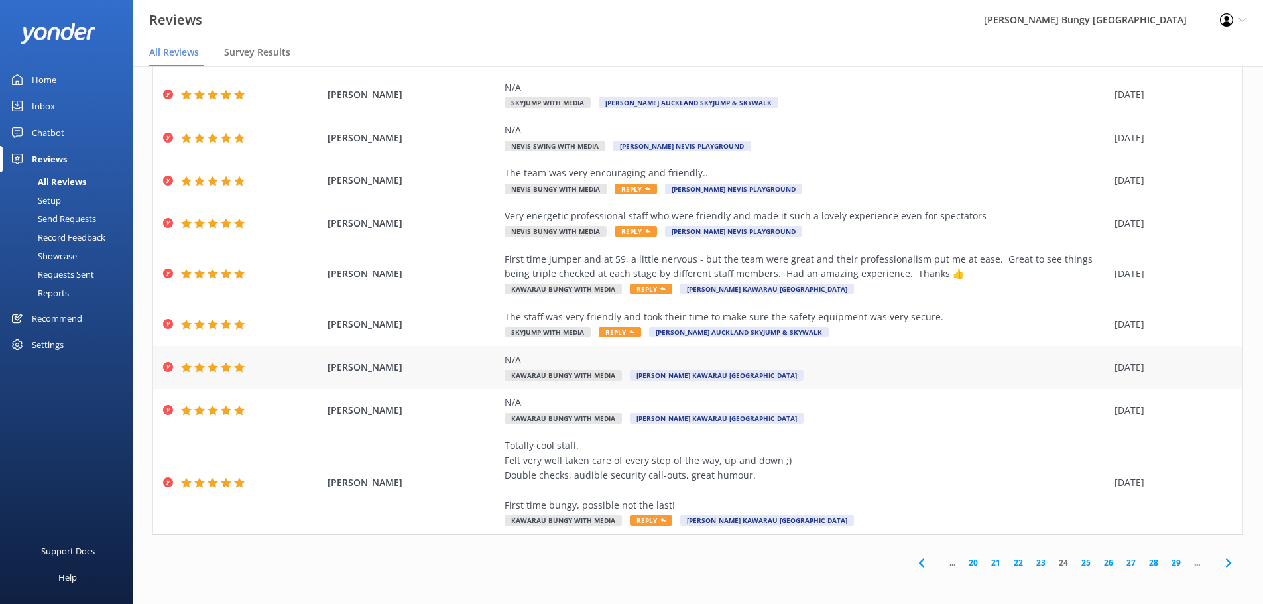
scroll to position [121, 0]
click at [1075, 560] on link "25" at bounding box center [1086, 562] width 23 height 13
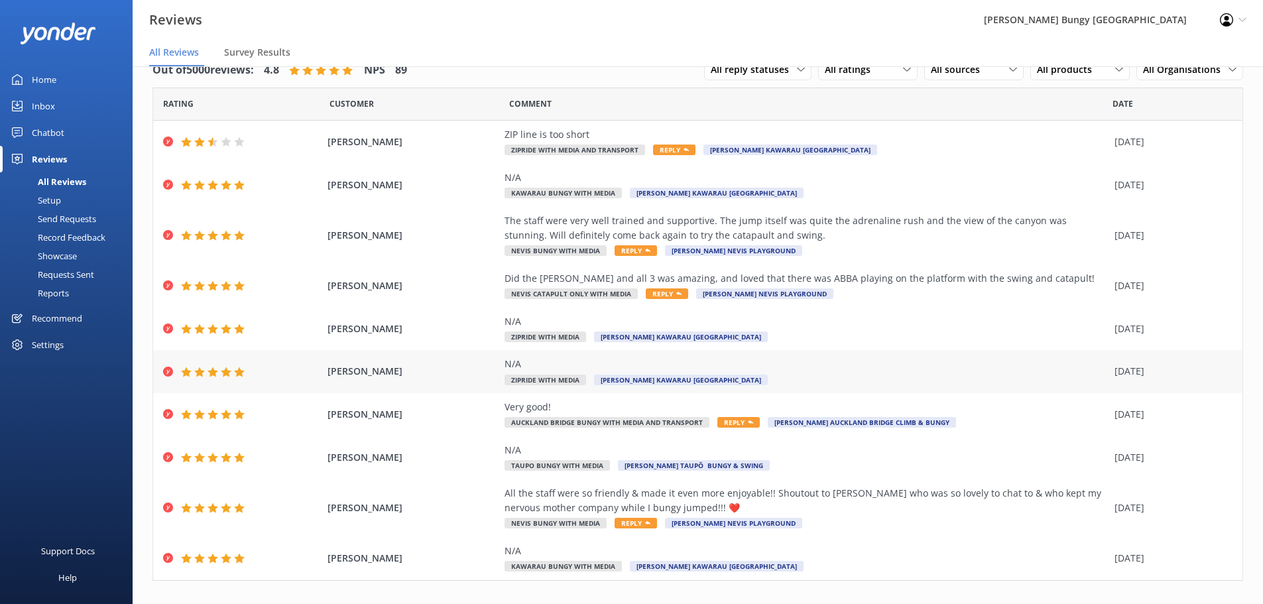
scroll to position [46, 0]
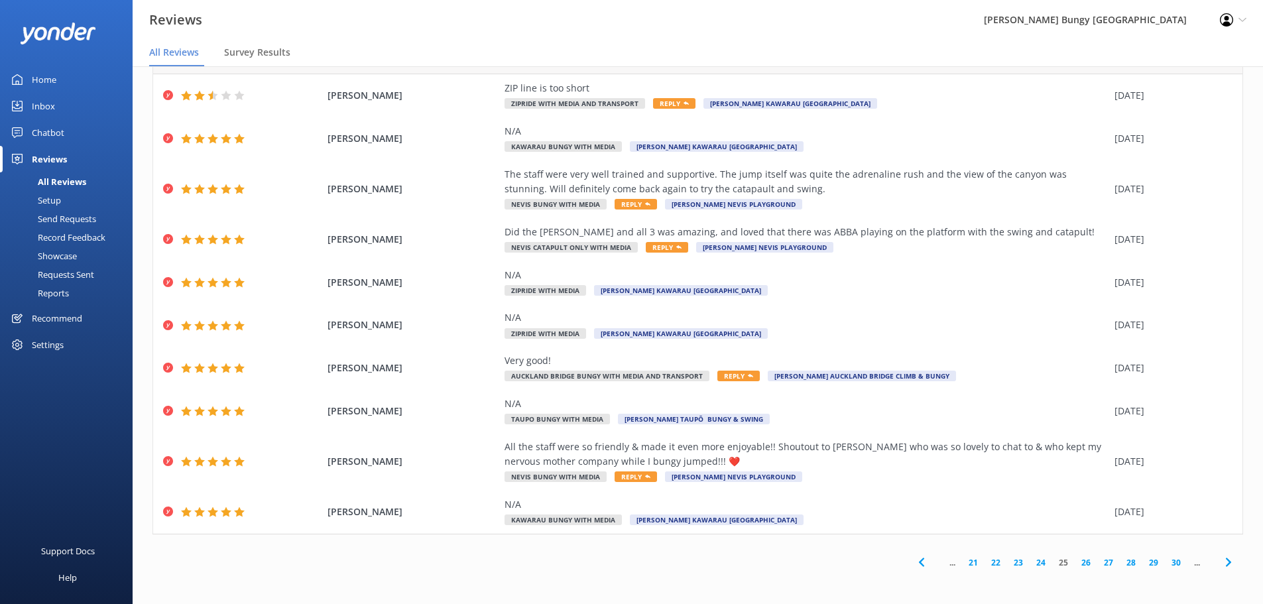
click at [1075, 563] on link "26" at bounding box center [1086, 562] width 23 height 13
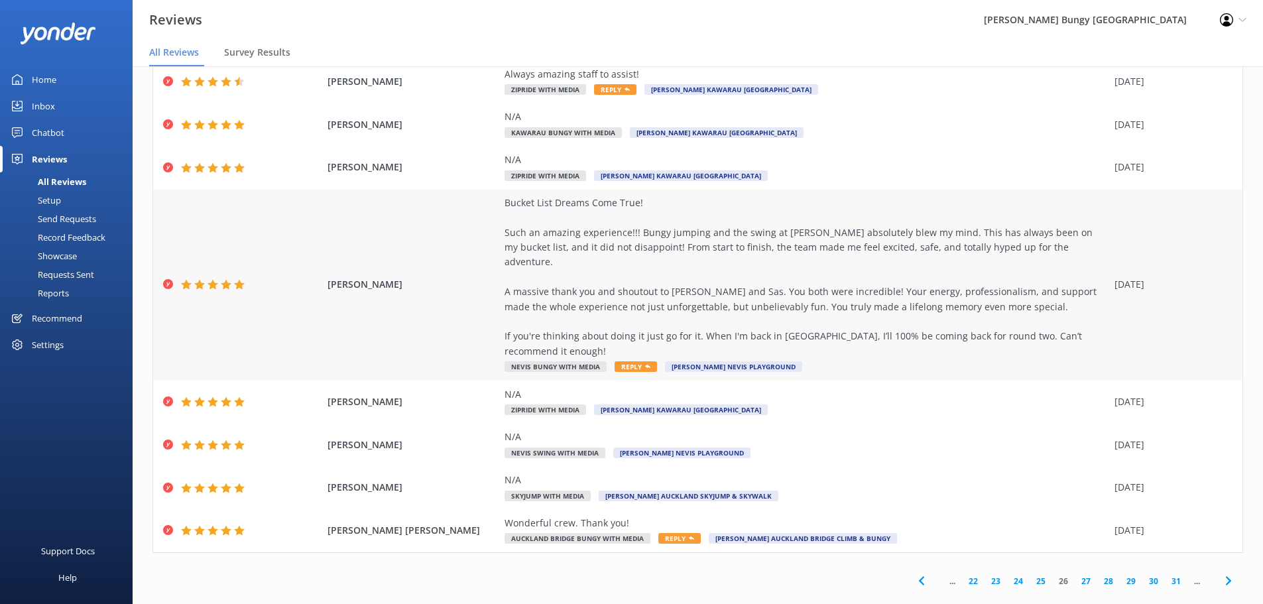
scroll to position [150, 0]
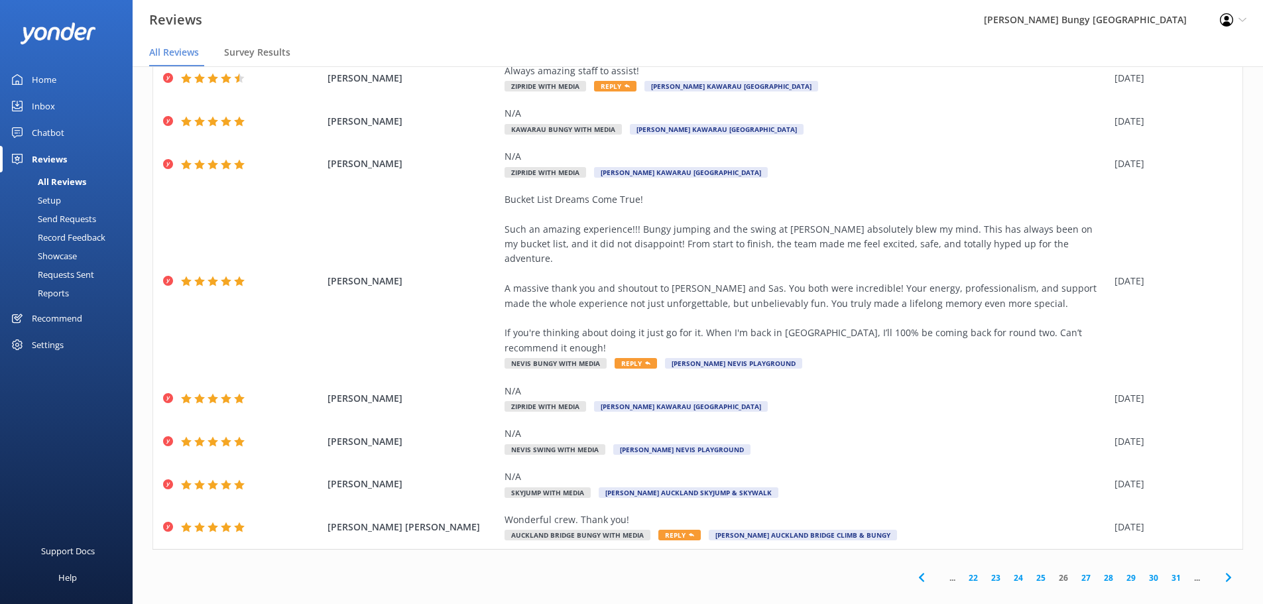
click at [1077, 572] on link "27" at bounding box center [1086, 578] width 23 height 13
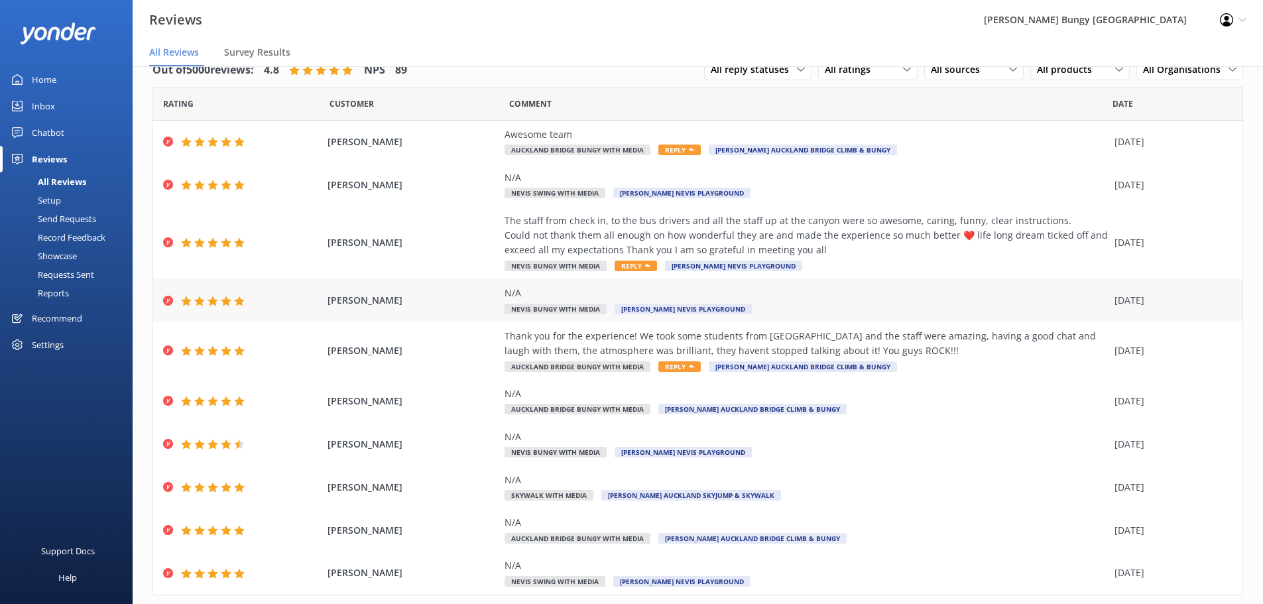
scroll to position [61, 0]
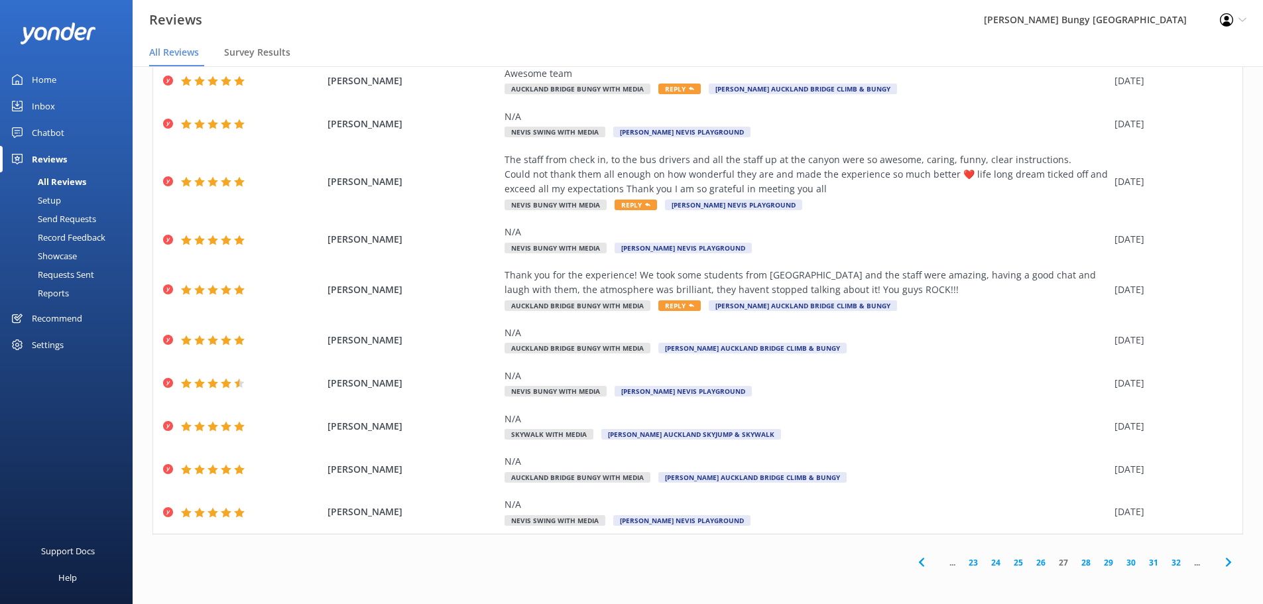
click at [1075, 565] on link "28" at bounding box center [1086, 562] width 23 height 13
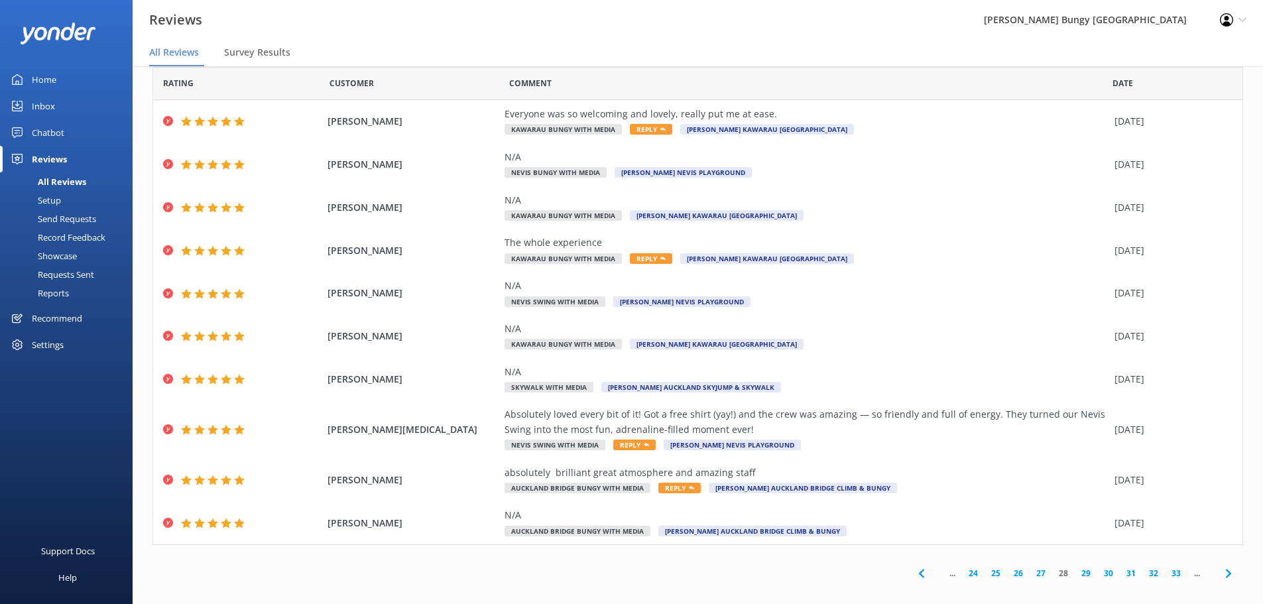
scroll to position [31, 0]
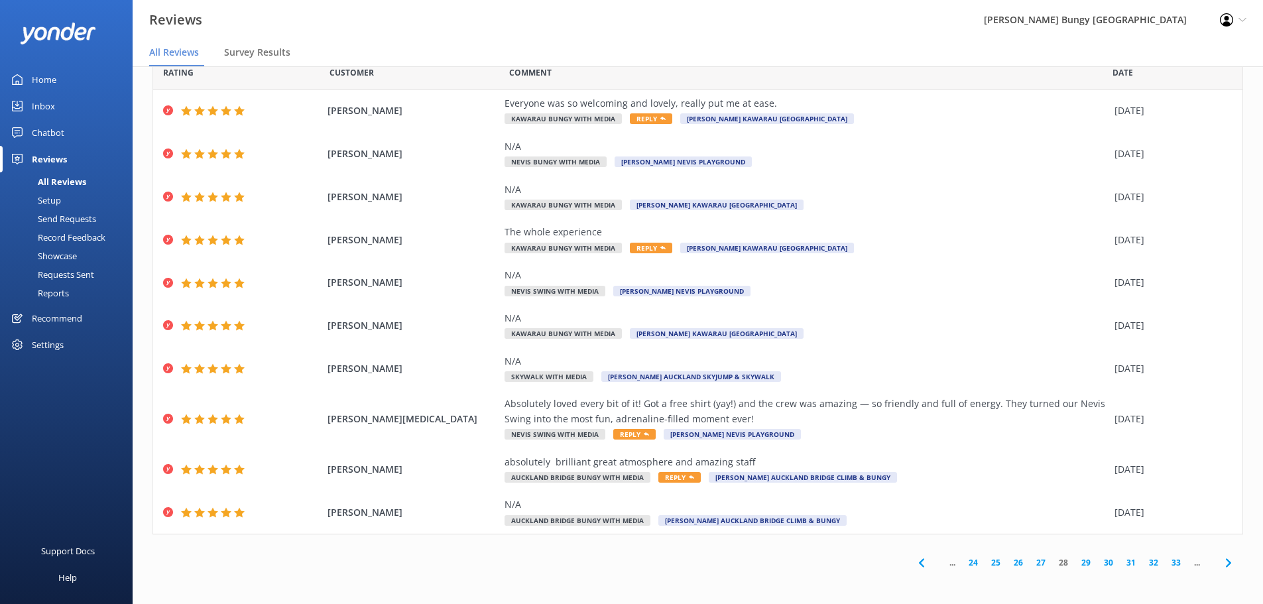
click at [1084, 563] on link "29" at bounding box center [1086, 562] width 23 height 13
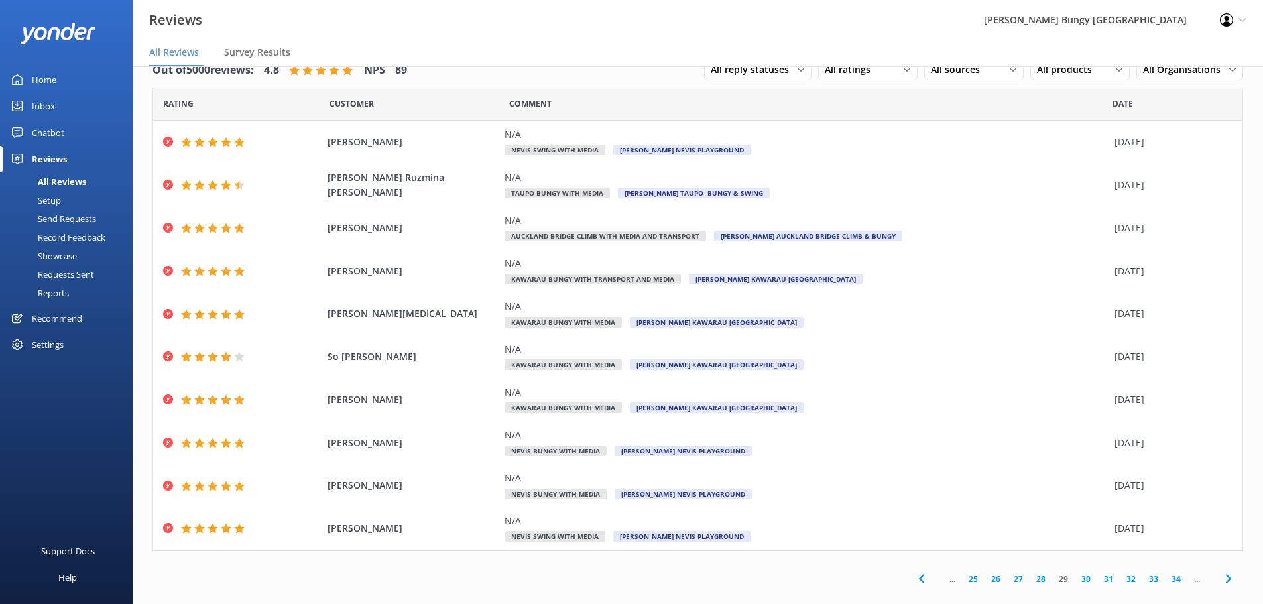
scroll to position [17, 0]
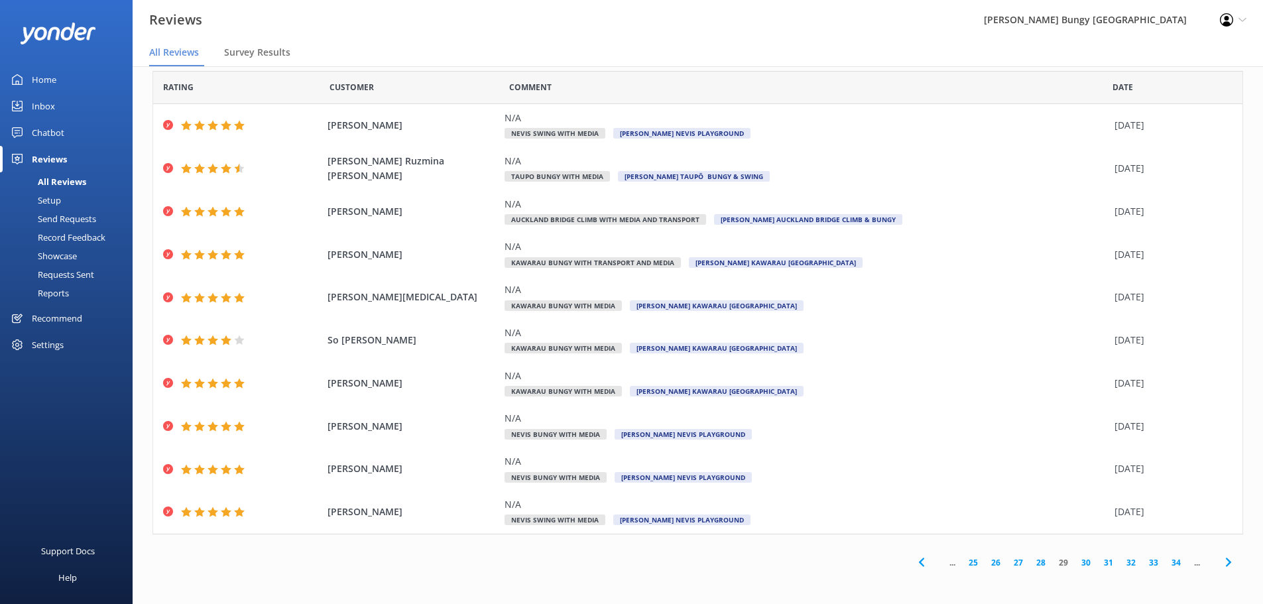
click at [1078, 559] on link "30" at bounding box center [1086, 562] width 23 height 13
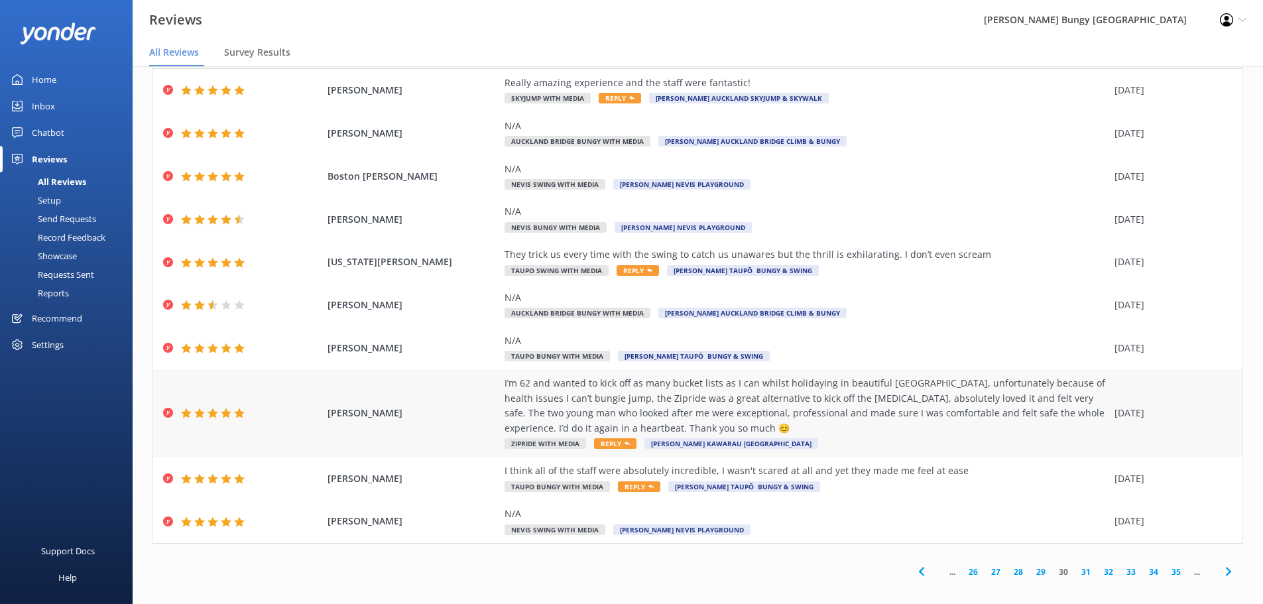
scroll to position [27, 0]
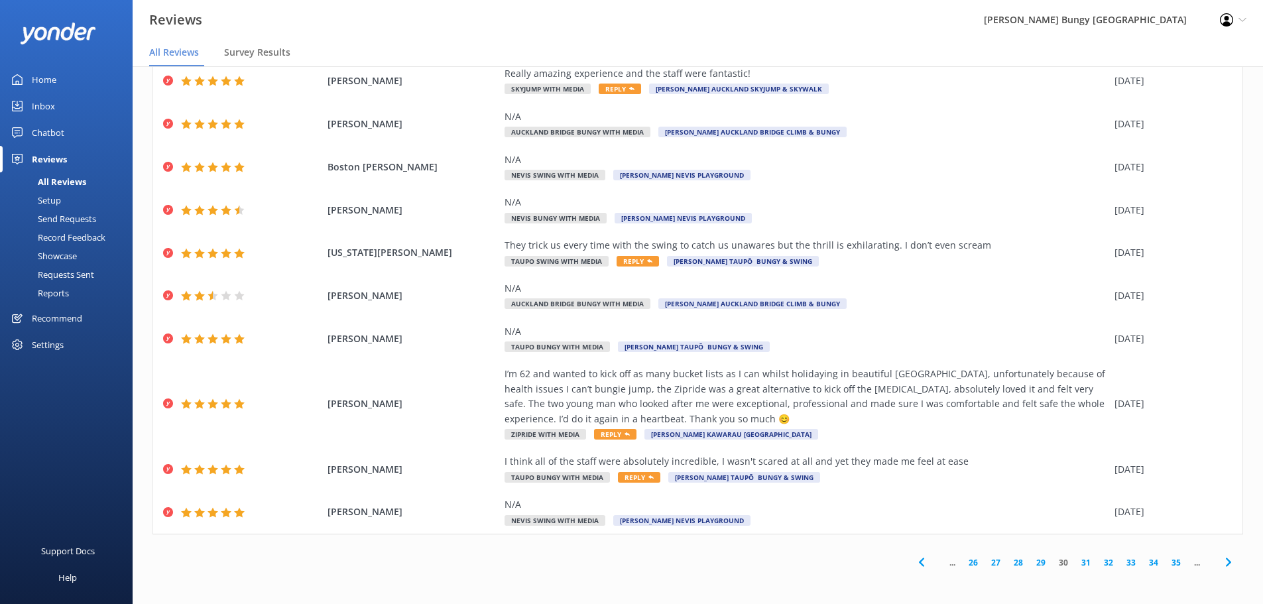
click at [1075, 561] on link "31" at bounding box center [1086, 562] width 23 height 13
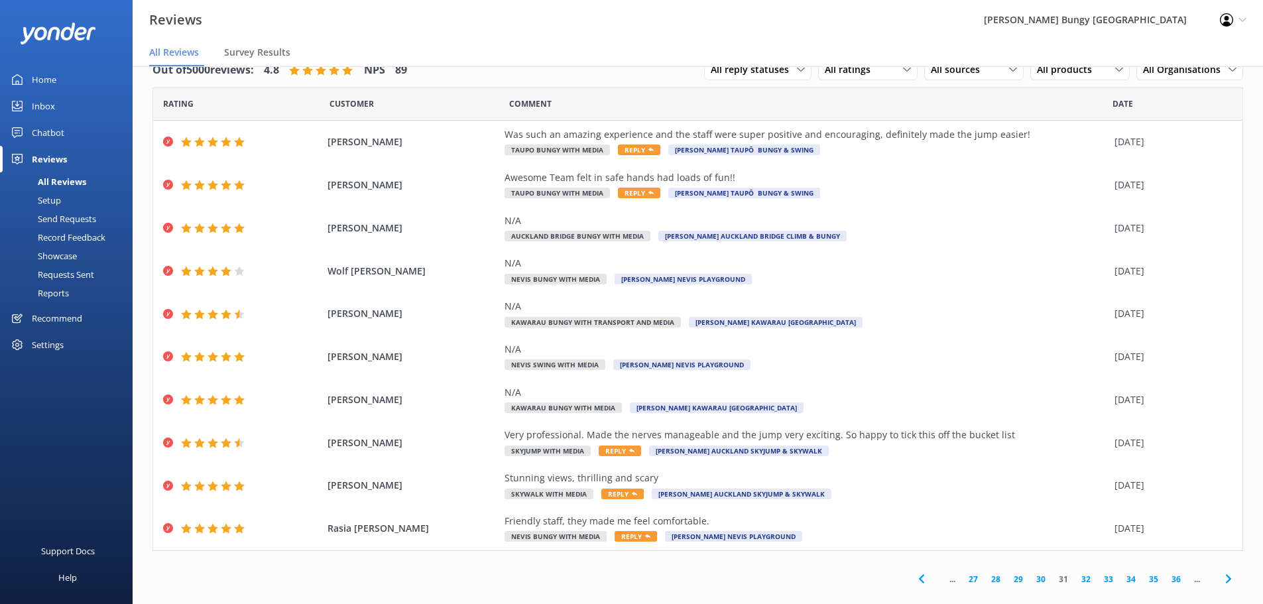
drag, startPoint x: 1080, startPoint y: 576, endPoint x: 1077, endPoint y: 570, distance: 6.8
click at [1079, 578] on link "32" at bounding box center [1086, 579] width 23 height 13
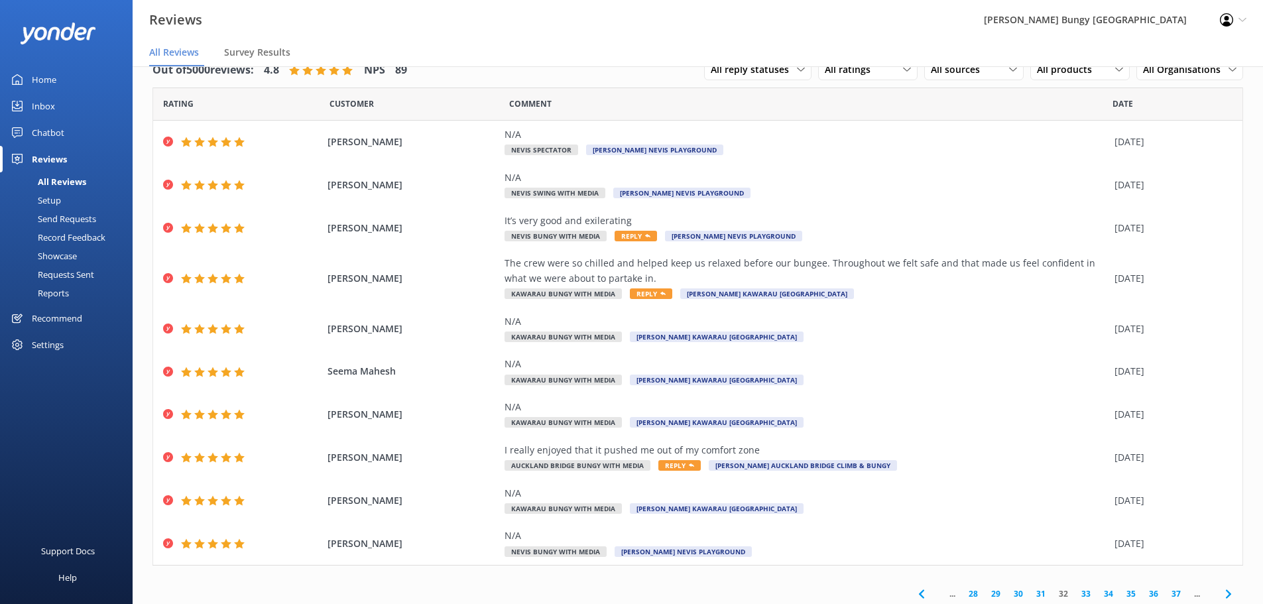
click at [1078, 594] on link "33" at bounding box center [1086, 594] width 23 height 13
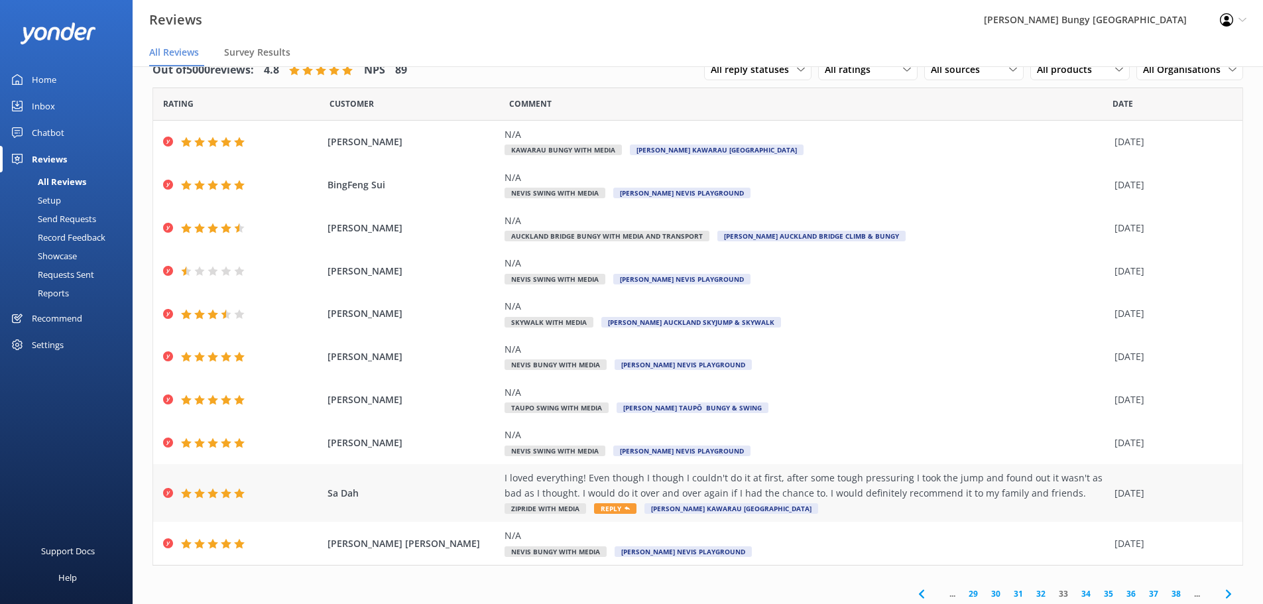
scroll to position [31, 0]
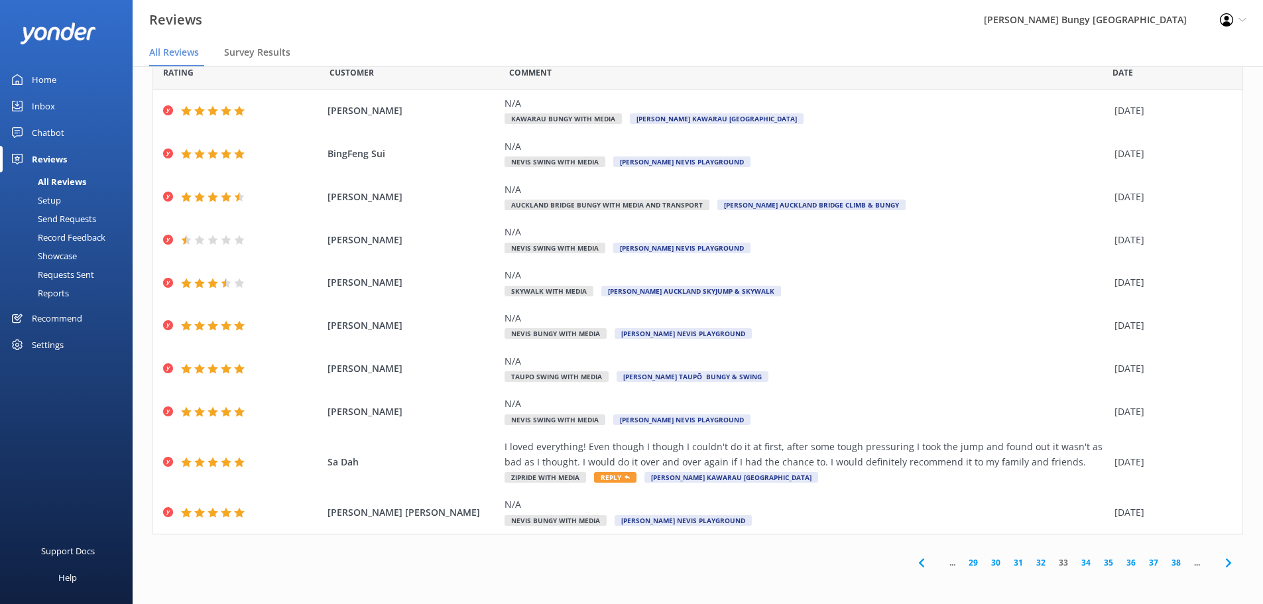
click at [1082, 561] on link "34" at bounding box center [1086, 562] width 23 height 13
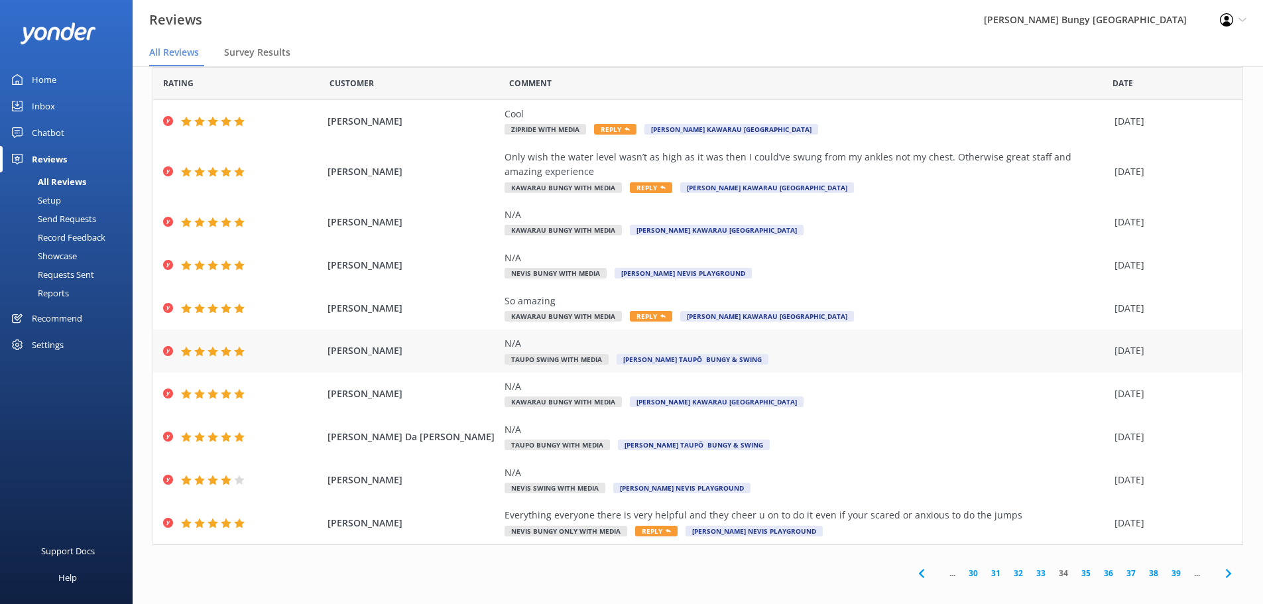
scroll to position [31, 0]
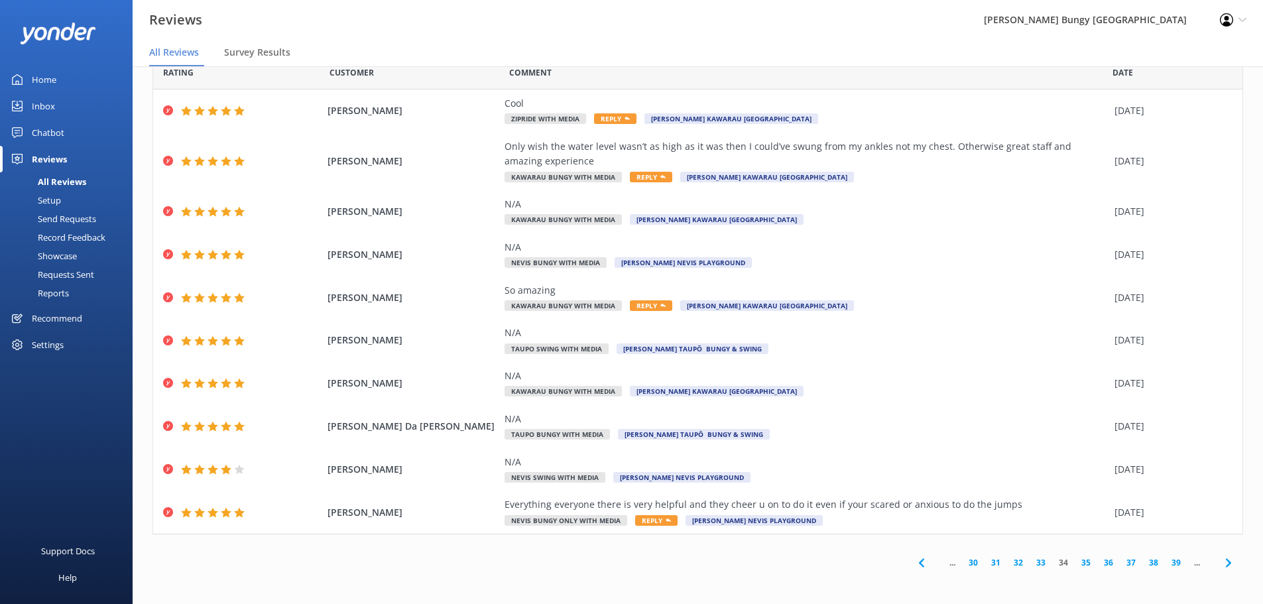
click at [1075, 565] on link "35" at bounding box center [1086, 562] width 23 height 13
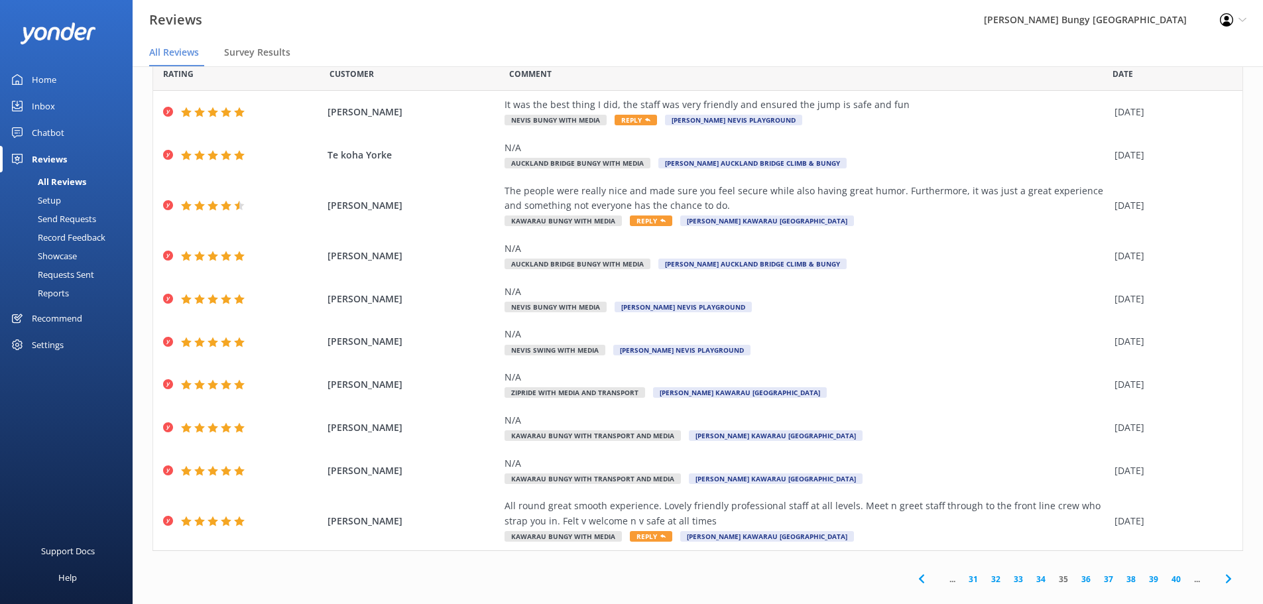
scroll to position [46, 0]
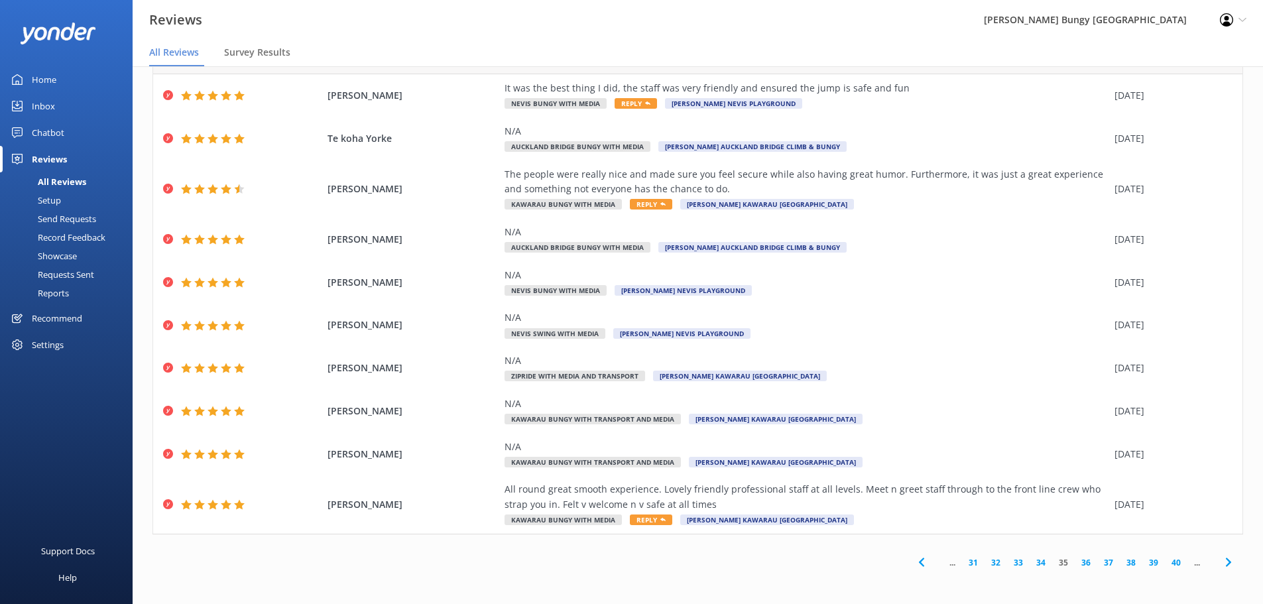
click at [1078, 557] on link "36" at bounding box center [1086, 562] width 23 height 13
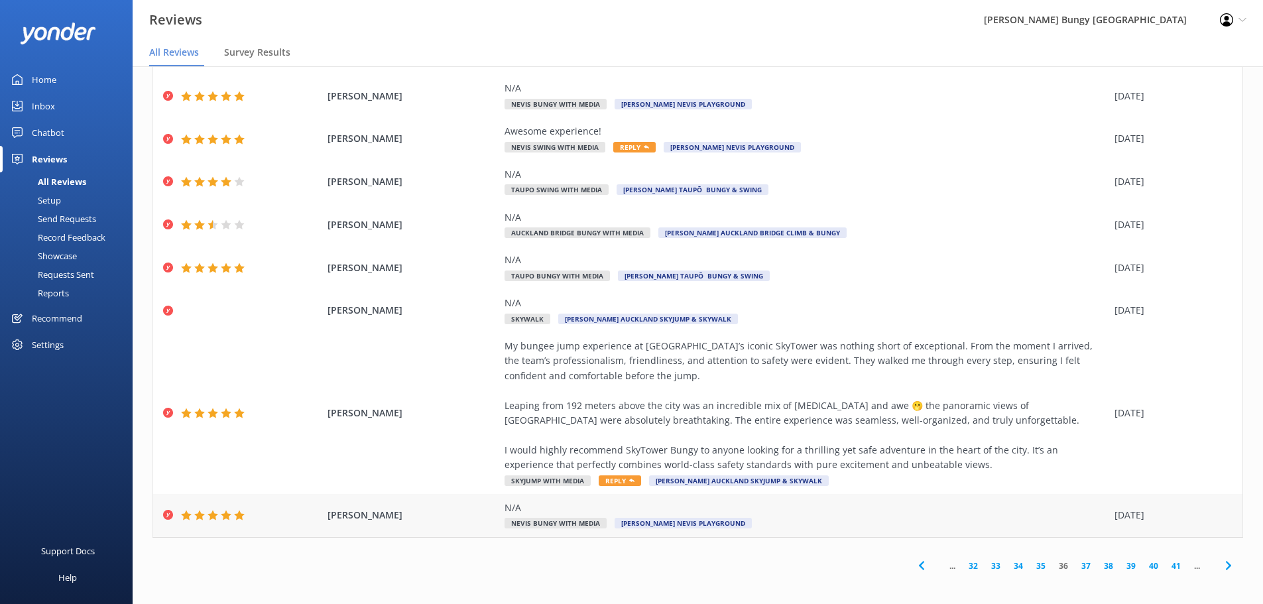
scroll to position [165, 0]
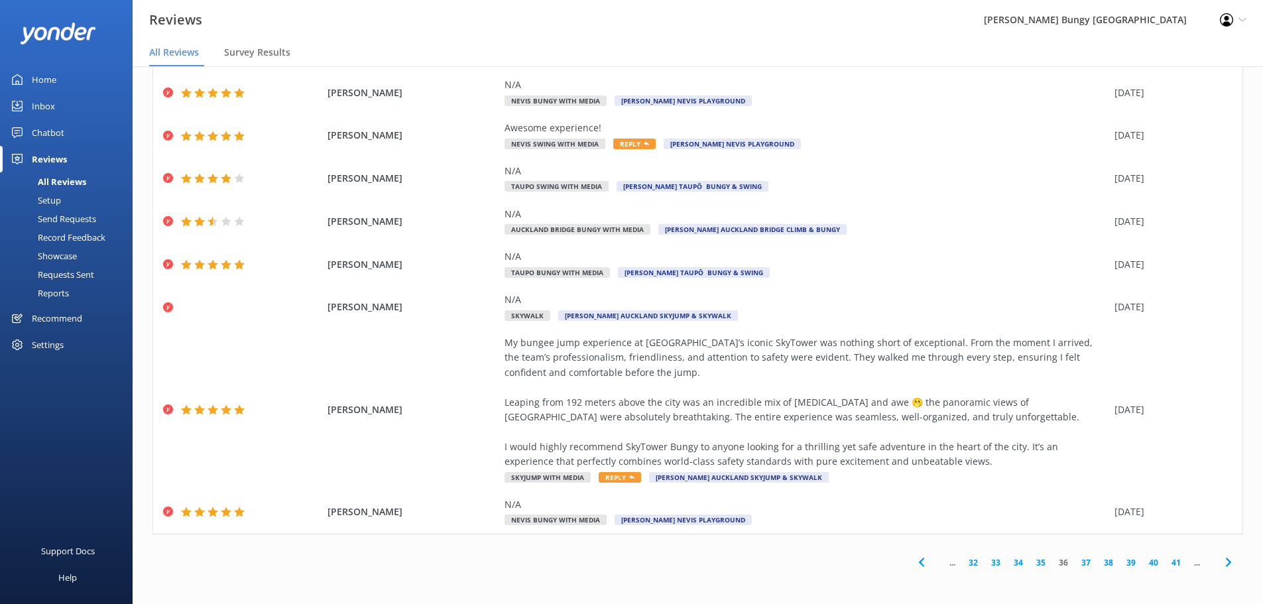
click at [1075, 559] on link "37" at bounding box center [1086, 562] width 23 height 13
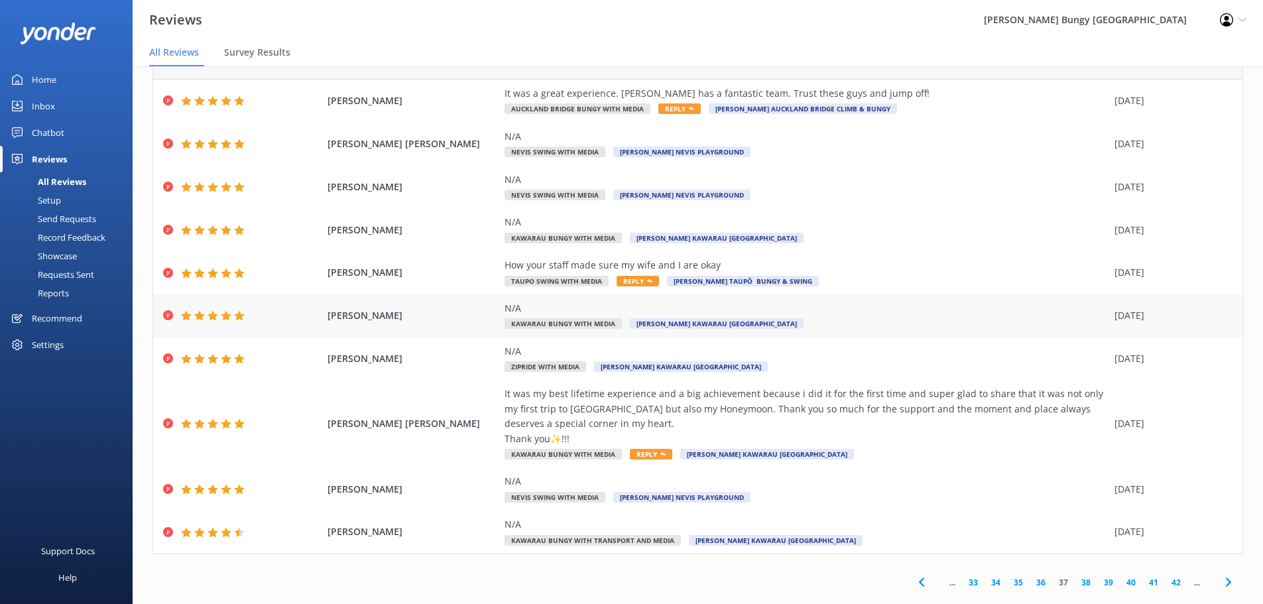
scroll to position [61, 0]
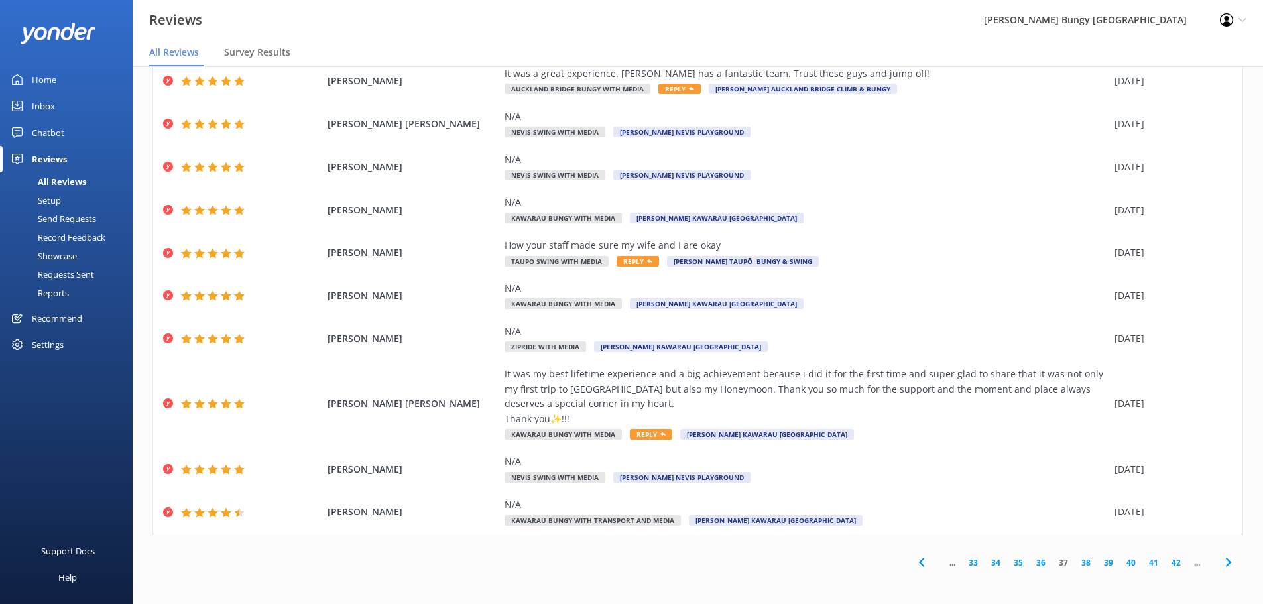
click at [1078, 554] on div "... 33 34 35 36 37 38 39 40 41 42 ..." at bounding box center [1074, 563] width 337 height 30
click at [1075, 562] on link "38" at bounding box center [1086, 562] width 23 height 13
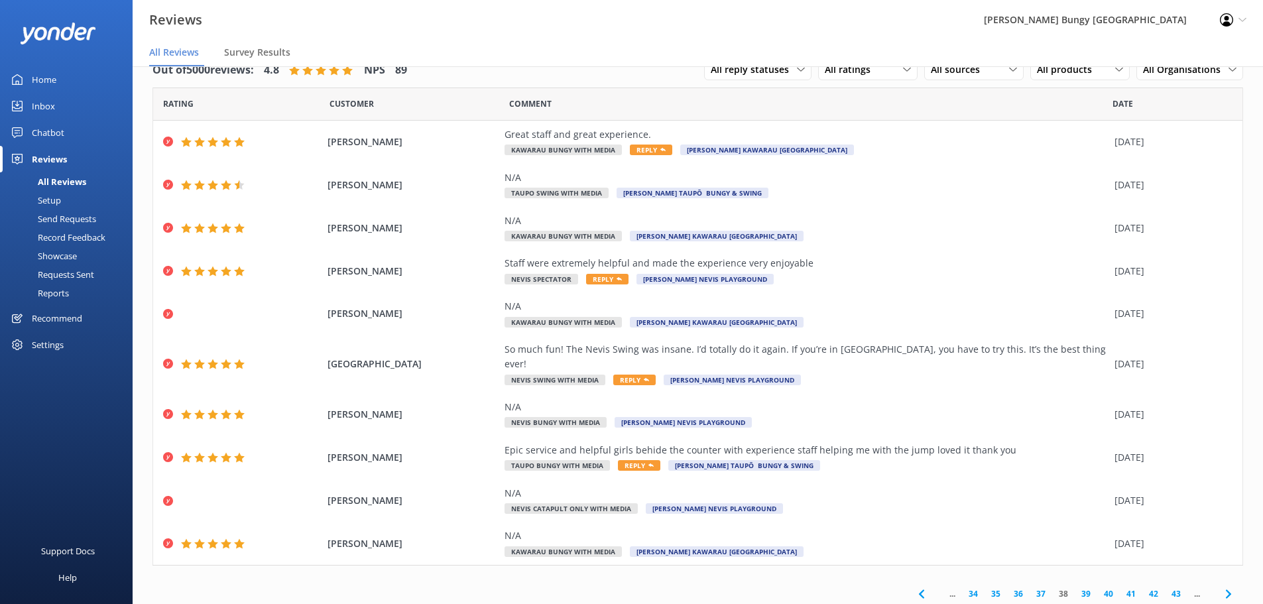
click at [1075, 588] on link "39" at bounding box center [1086, 594] width 23 height 13
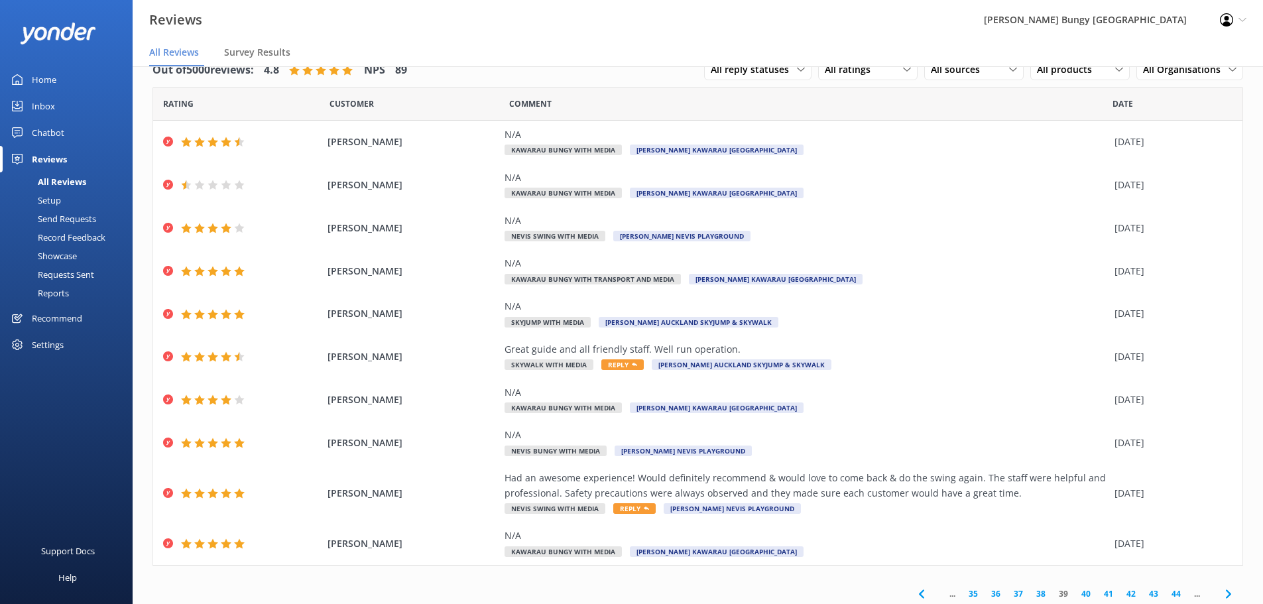
click at [1120, 591] on link "42" at bounding box center [1131, 594] width 23 height 13
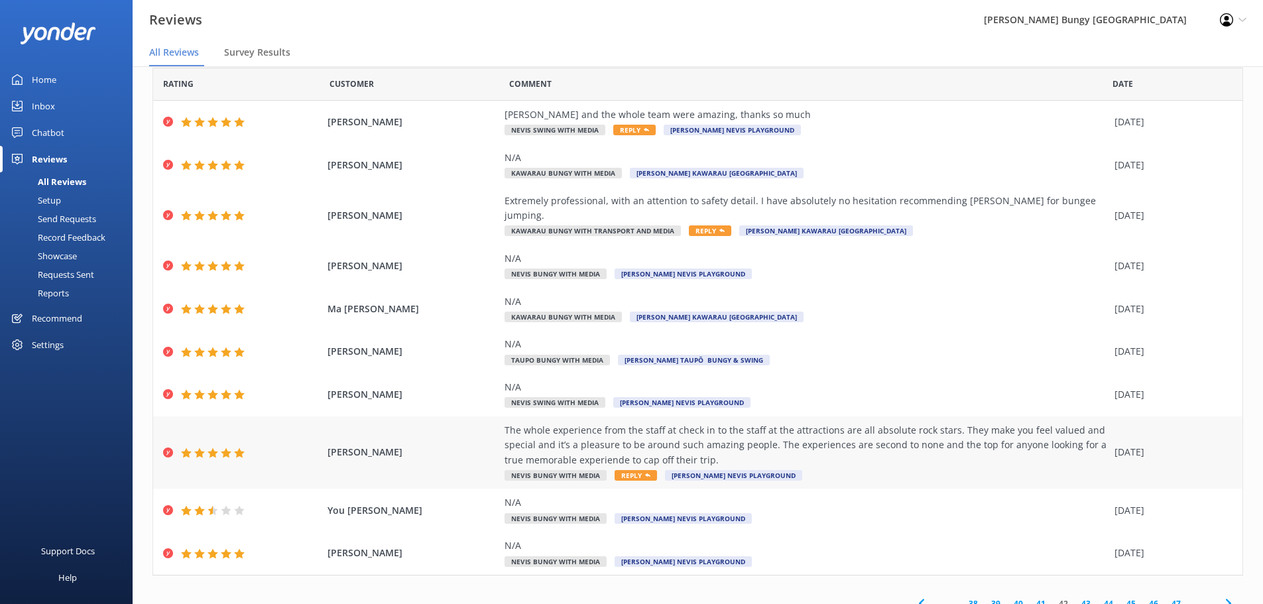
scroll to position [27, 0]
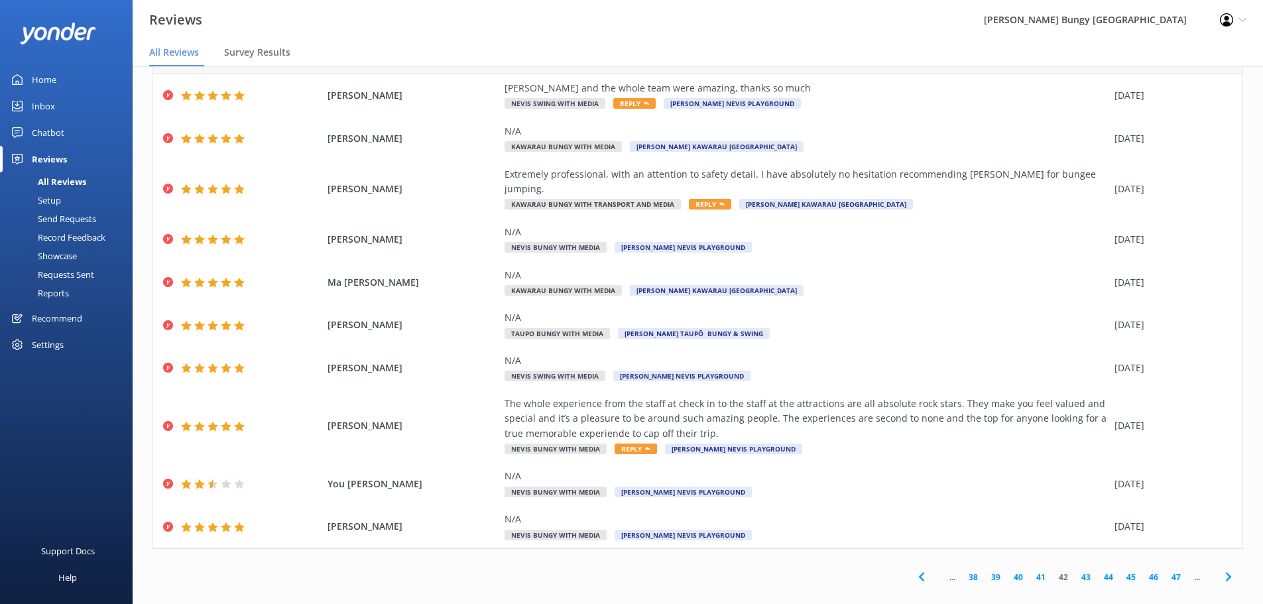
click at [1034, 571] on link "41" at bounding box center [1041, 577] width 23 height 13
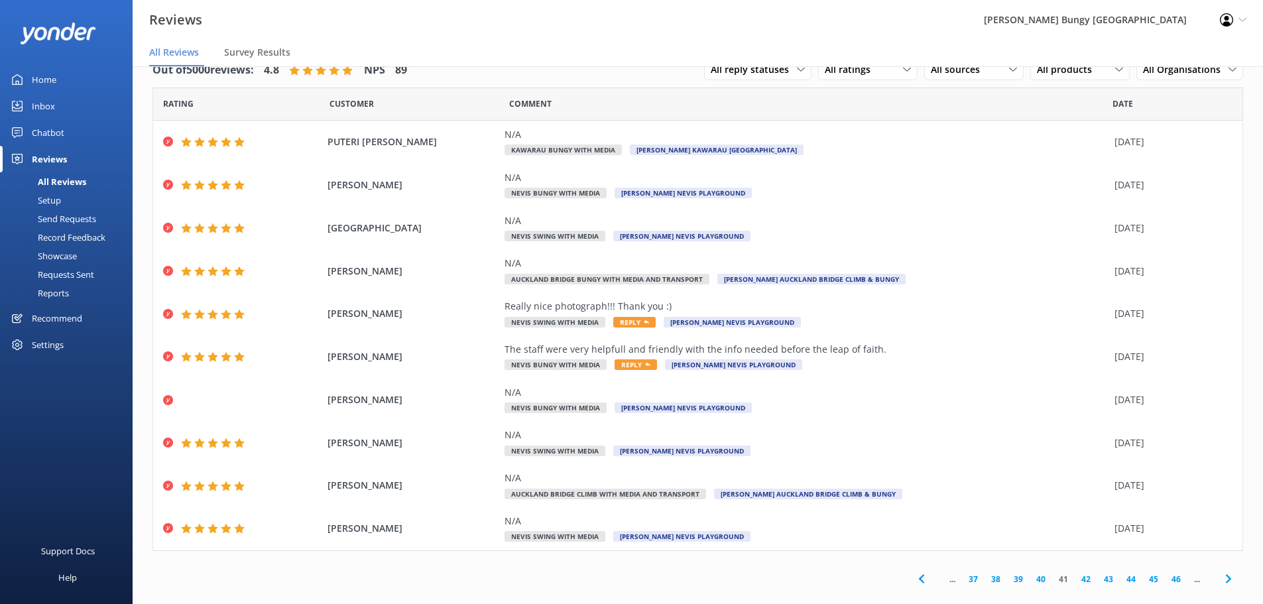
click at [1034, 580] on link "40" at bounding box center [1041, 579] width 23 height 13
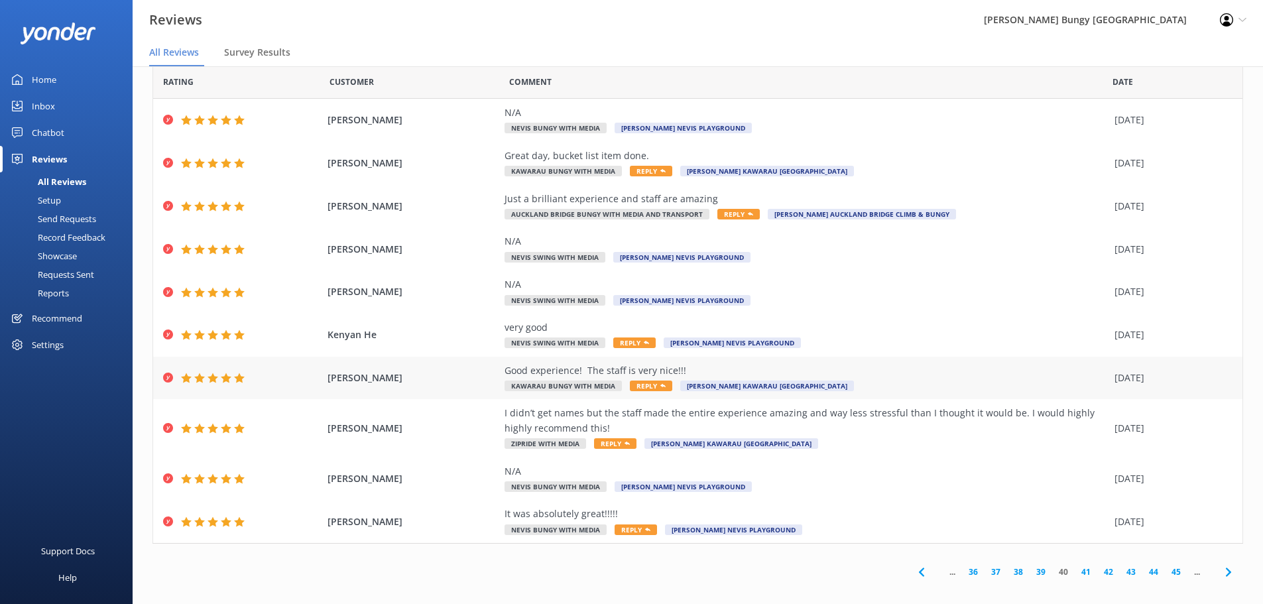
scroll to position [31, 0]
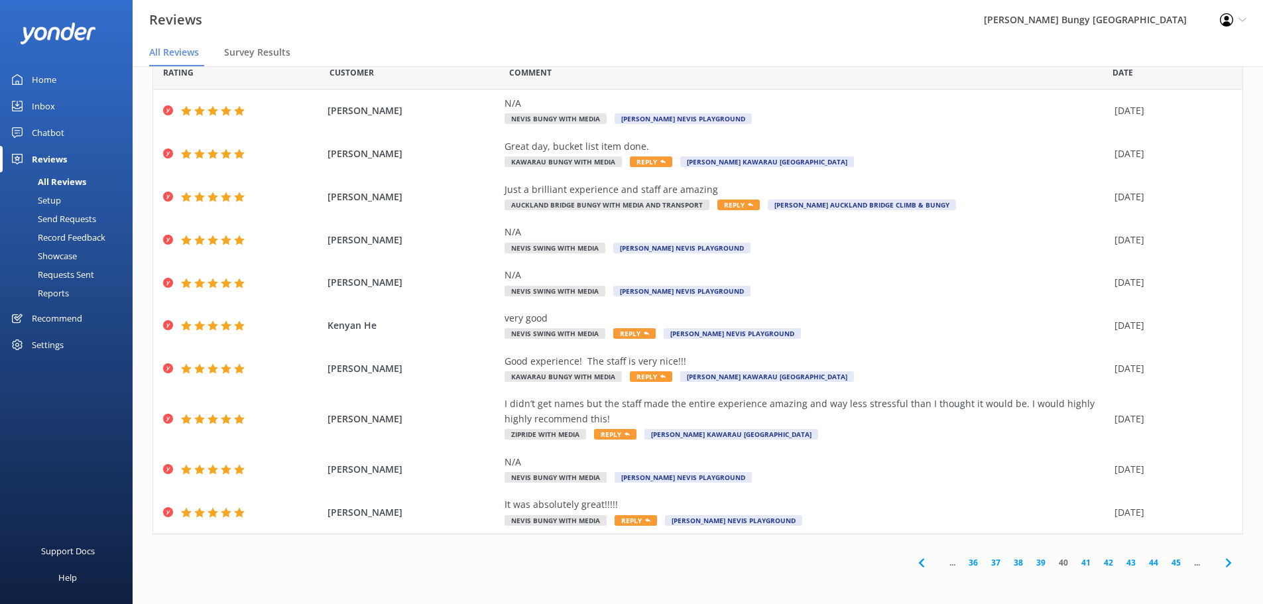
click at [1123, 560] on link "43" at bounding box center [1131, 562] width 23 height 13
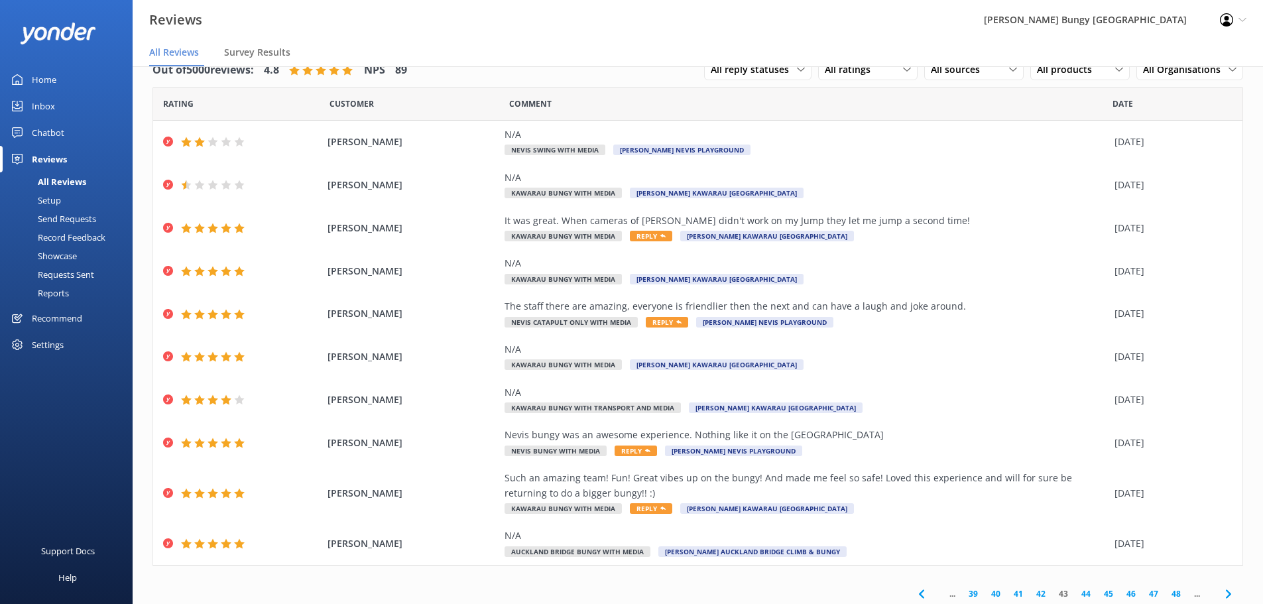
scroll to position [31, 0]
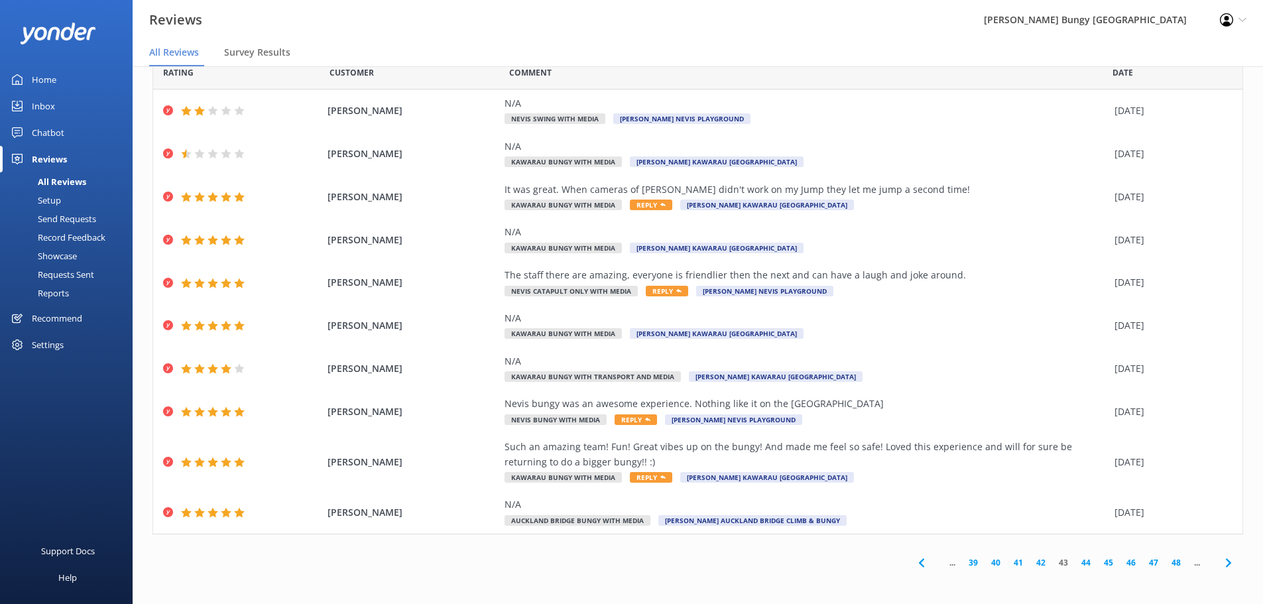
click at [1079, 556] on link "44" at bounding box center [1086, 562] width 23 height 13
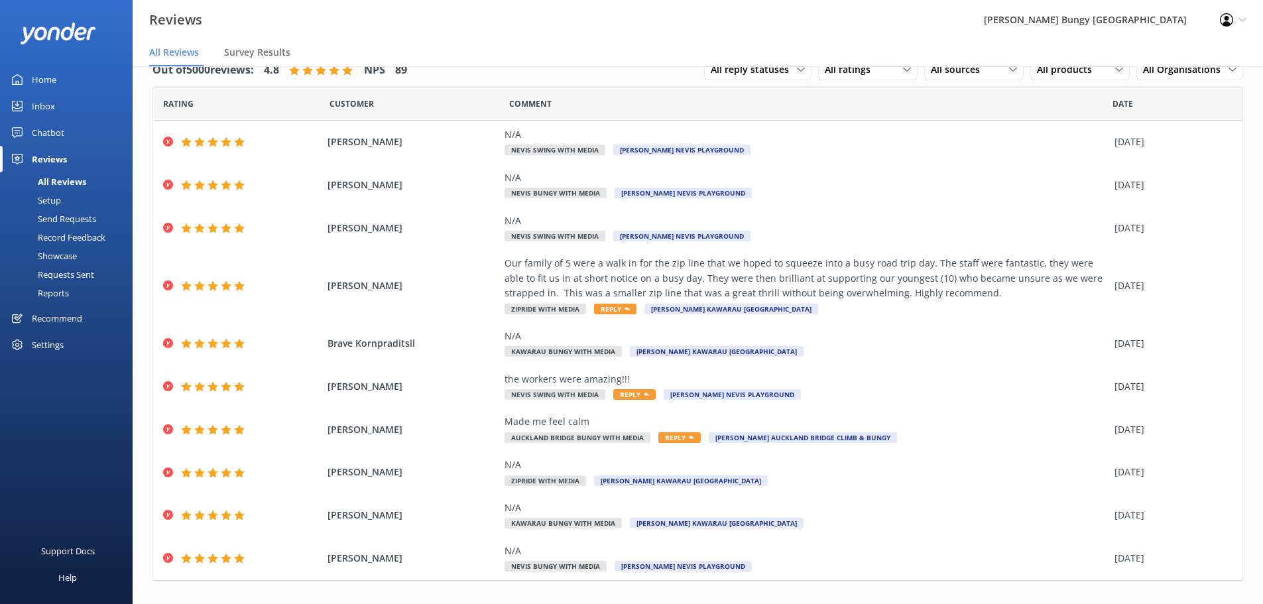
scroll to position [46, 0]
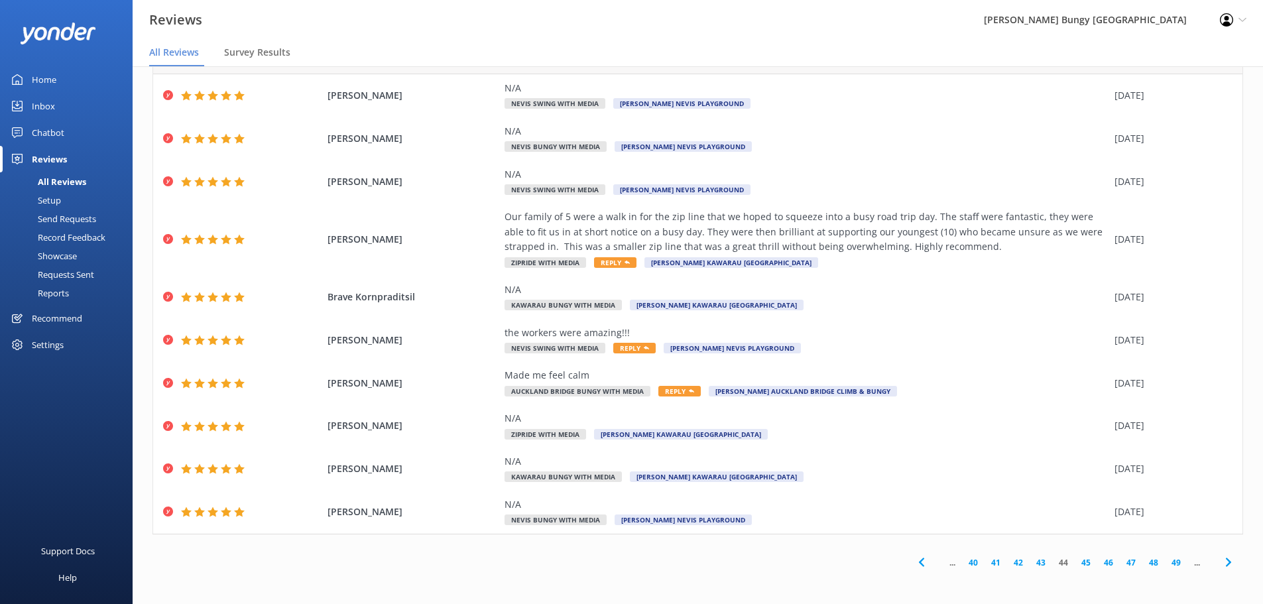
click at [1077, 561] on link "45" at bounding box center [1086, 562] width 23 height 13
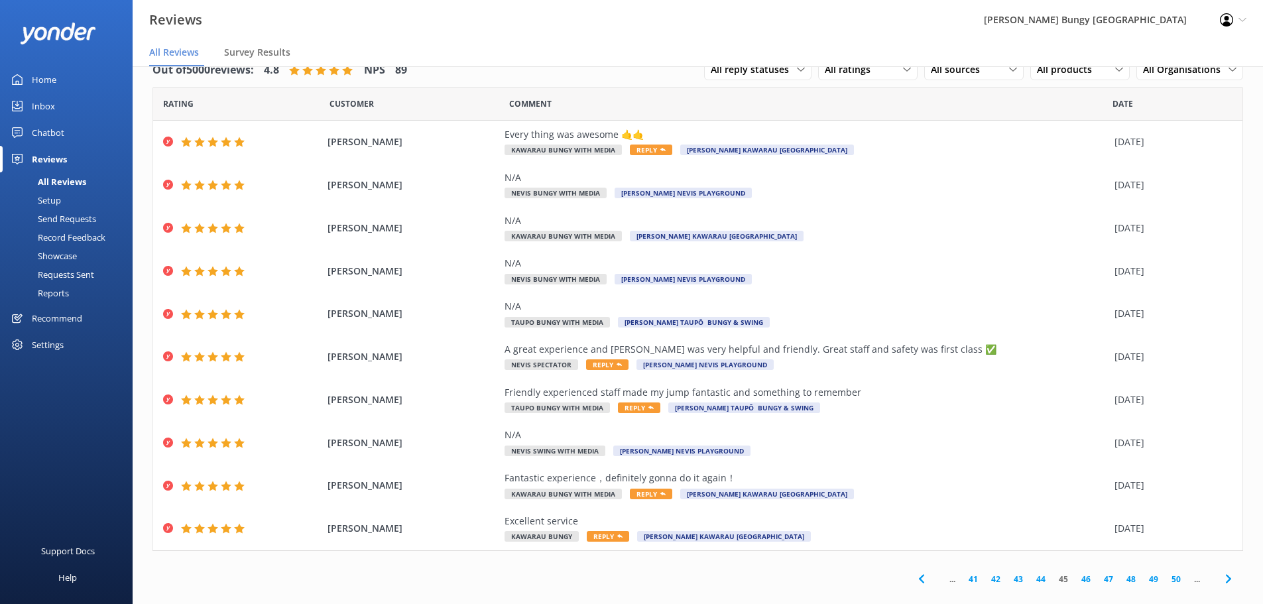
click at [1079, 573] on link "46" at bounding box center [1086, 579] width 23 height 13
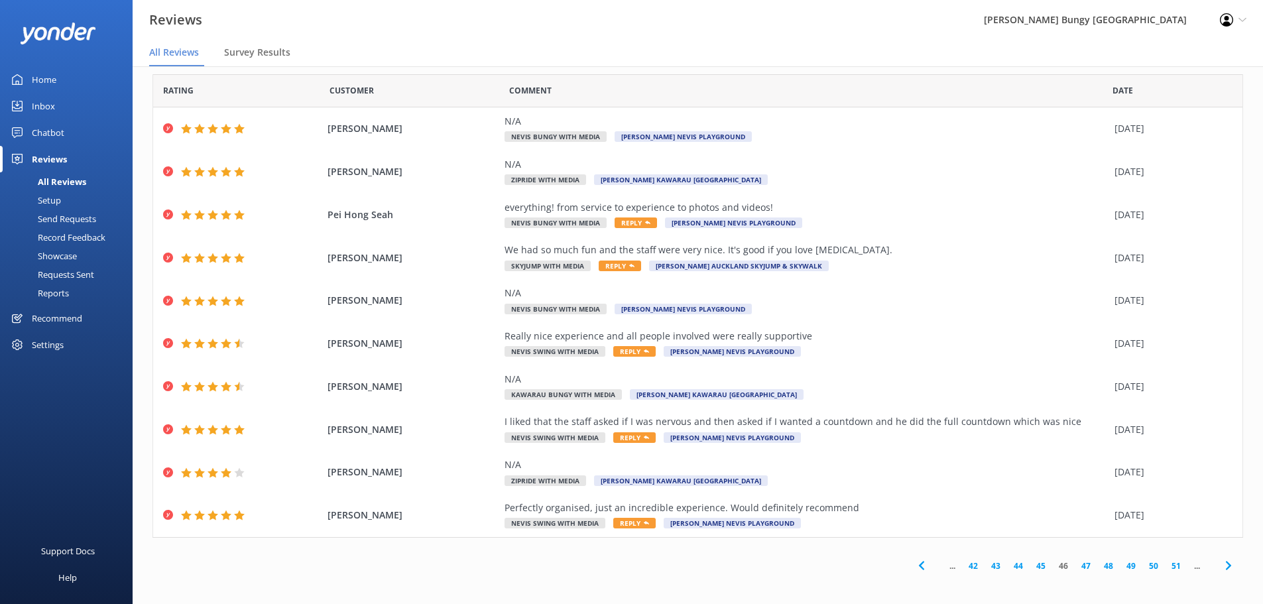
scroll to position [17, 0]
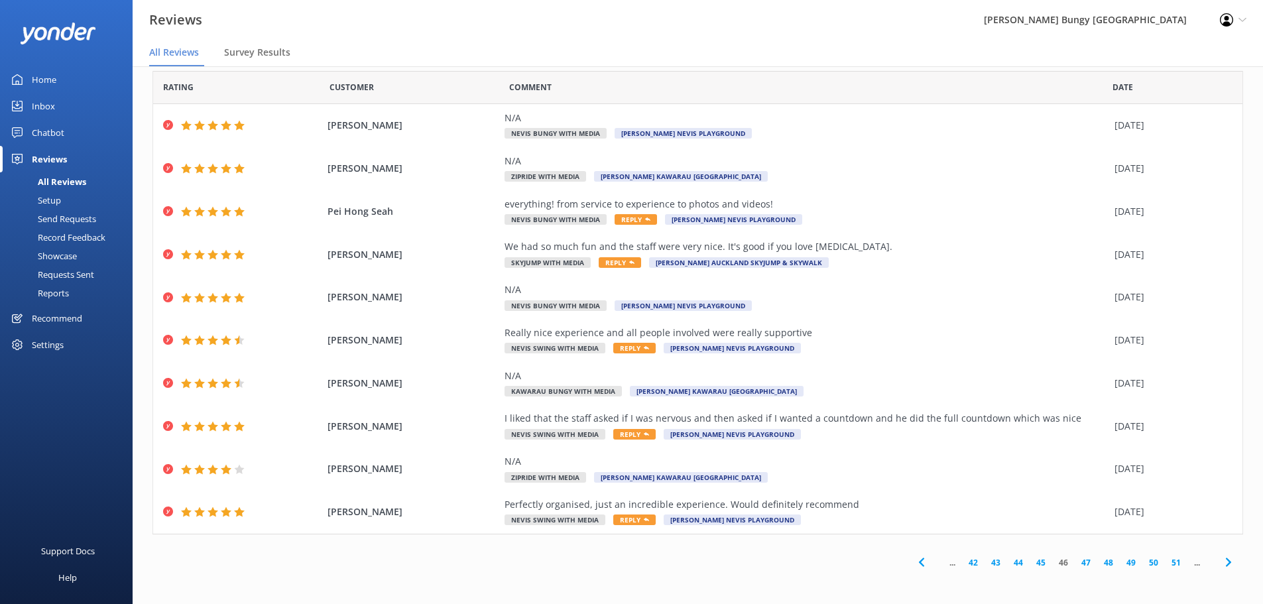
click at [1075, 562] on link "47" at bounding box center [1086, 562] width 23 height 13
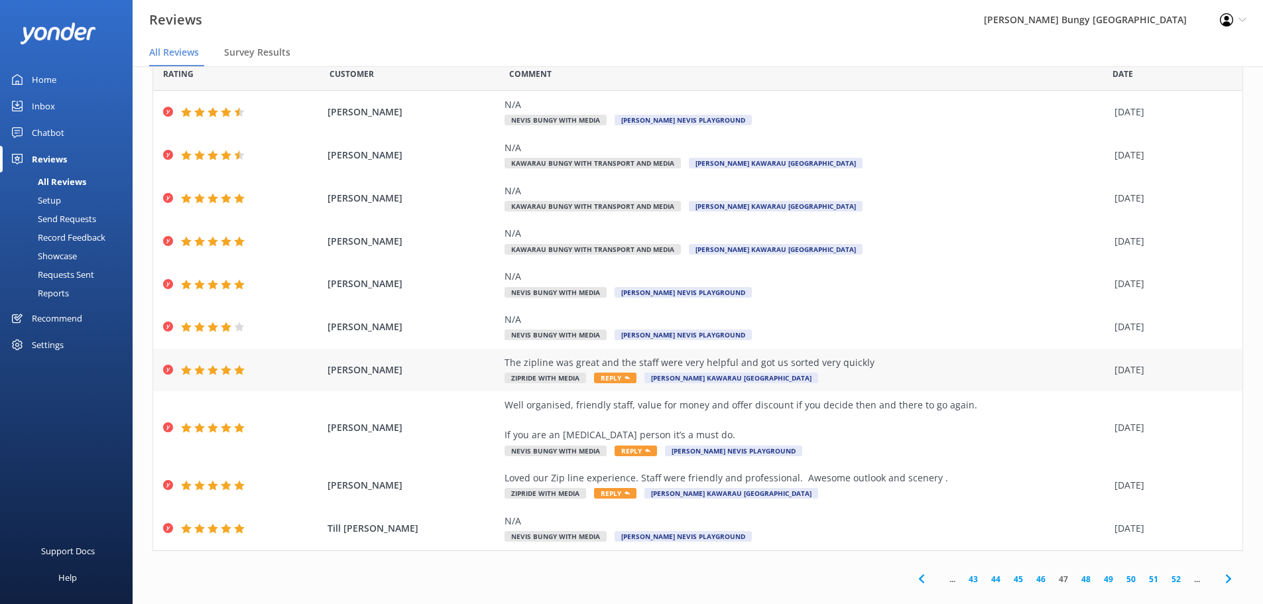
scroll to position [46, 0]
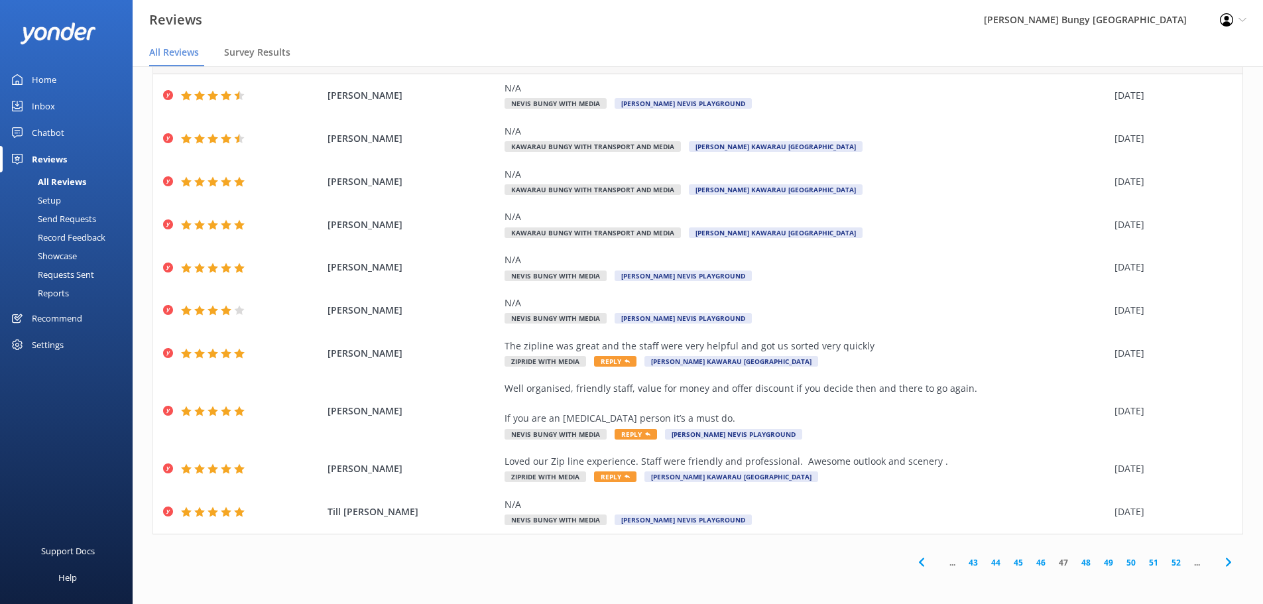
click at [1145, 561] on link "51" at bounding box center [1154, 562] width 23 height 13
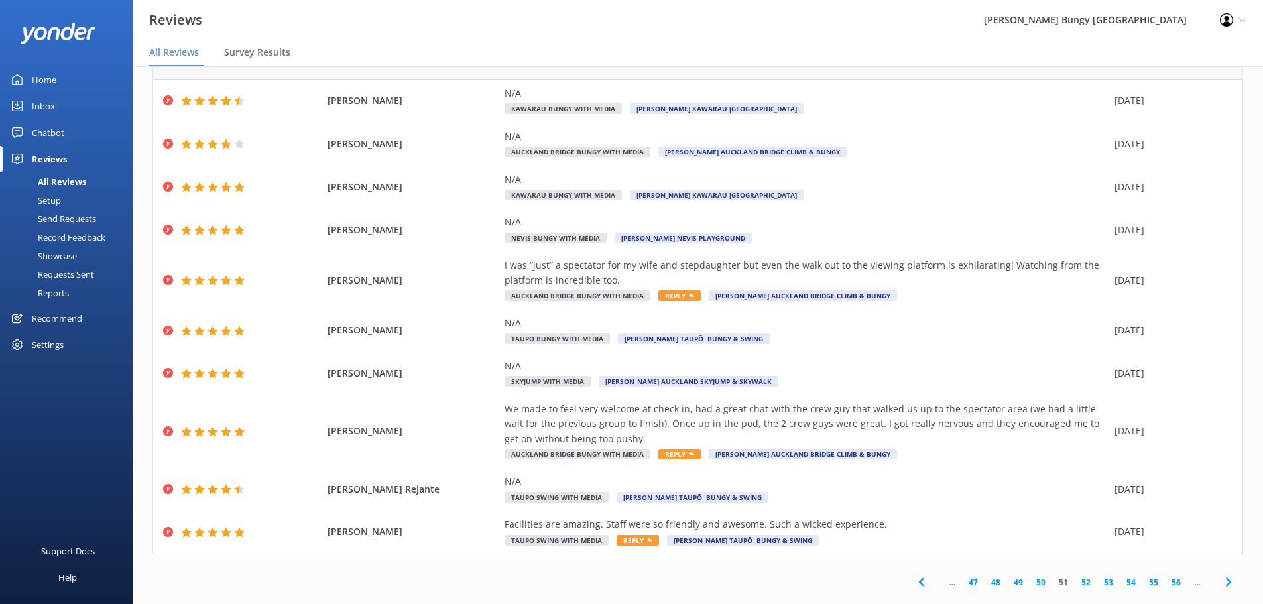
scroll to position [61, 0]
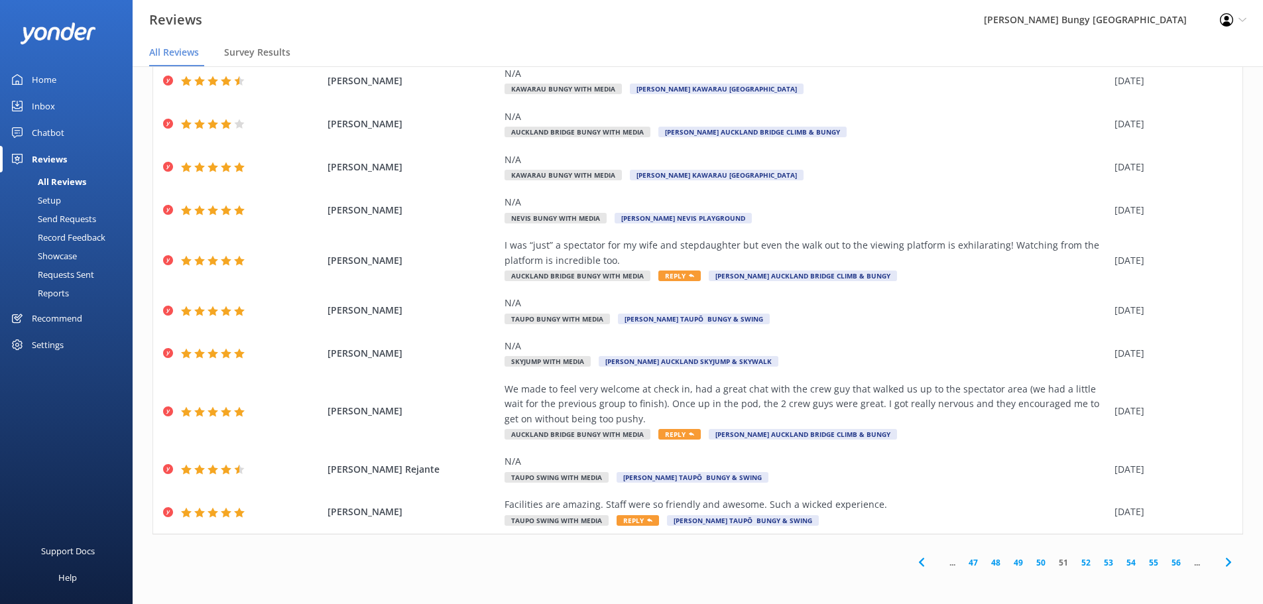
click at [1143, 567] on link "55" at bounding box center [1154, 562] width 23 height 13
